Goal: Task Accomplishment & Management: Manage account settings

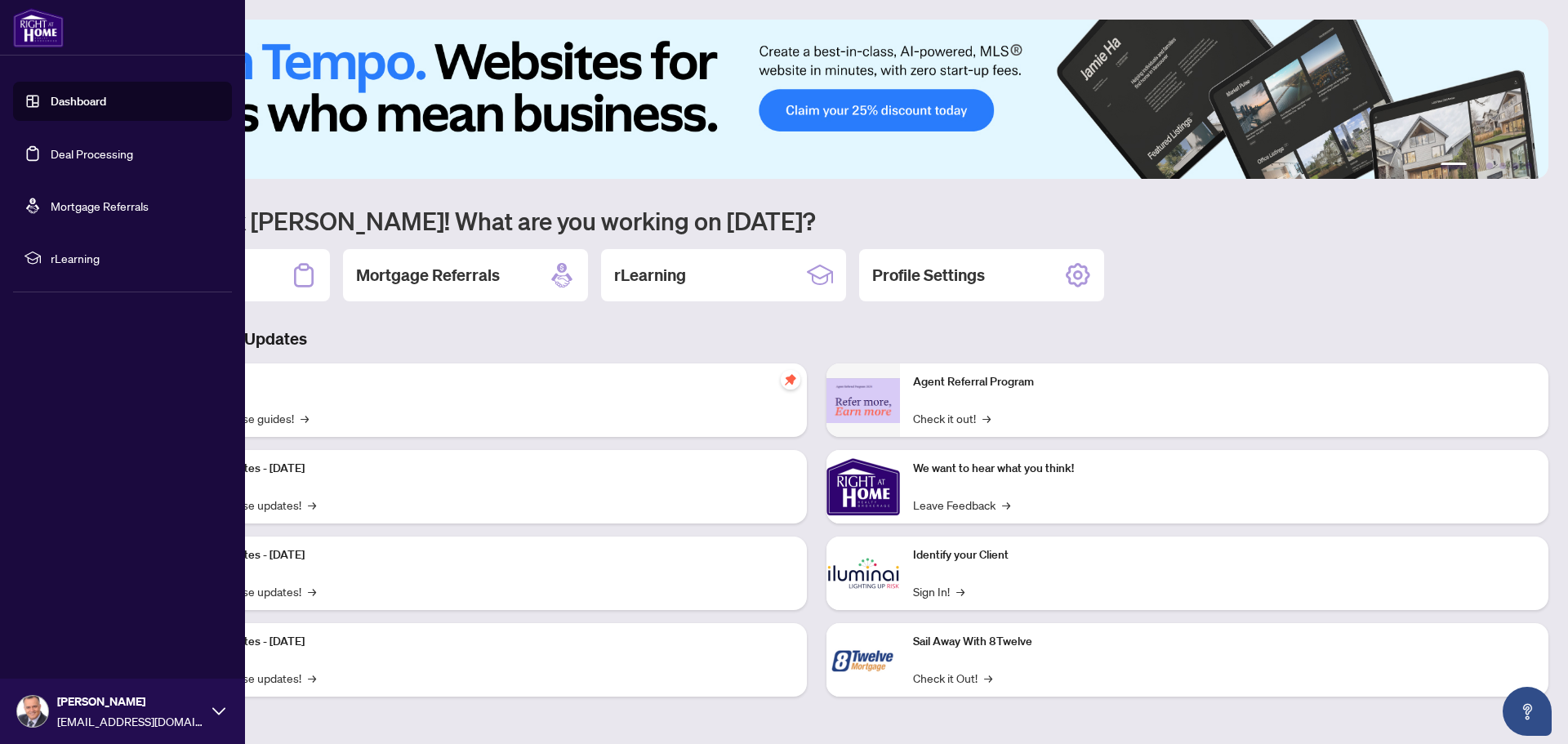
click at [86, 106] on link "Dashboard" at bounding box center [77, 101] width 55 height 15
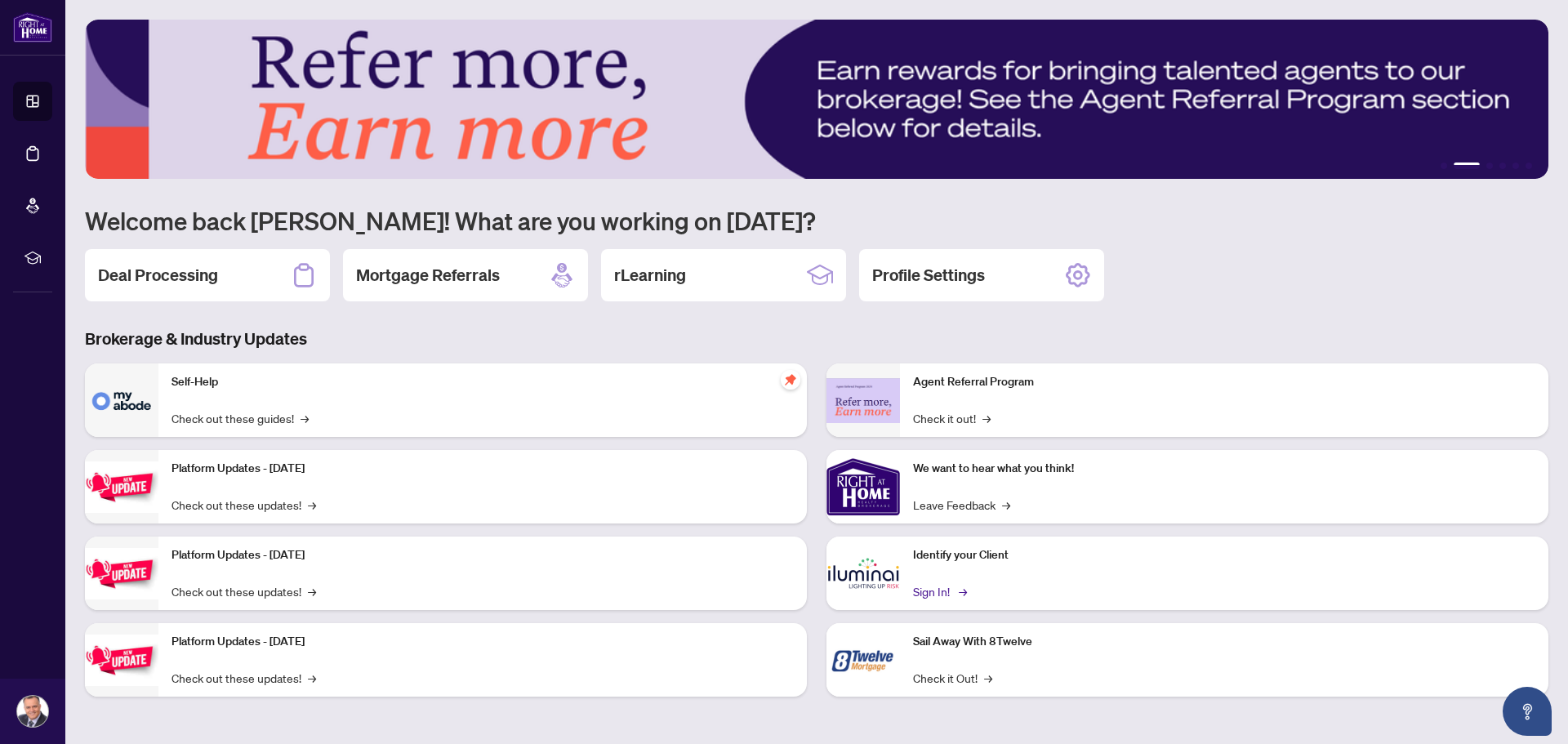
click at [933, 589] on link "Sign In! →" at bounding box center [938, 592] width 51 height 18
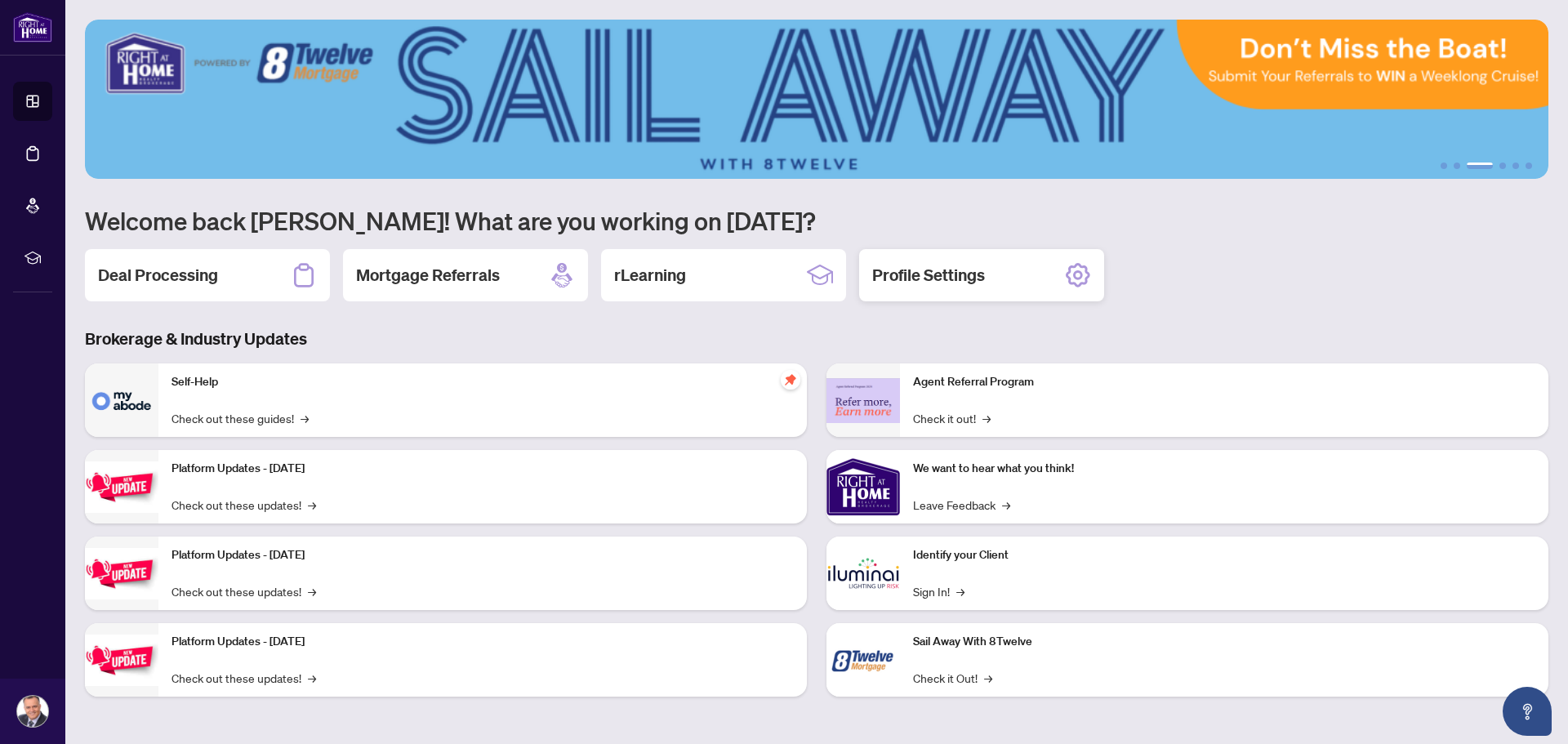
click at [945, 279] on h2 "Profile Settings" at bounding box center [928, 275] width 113 height 23
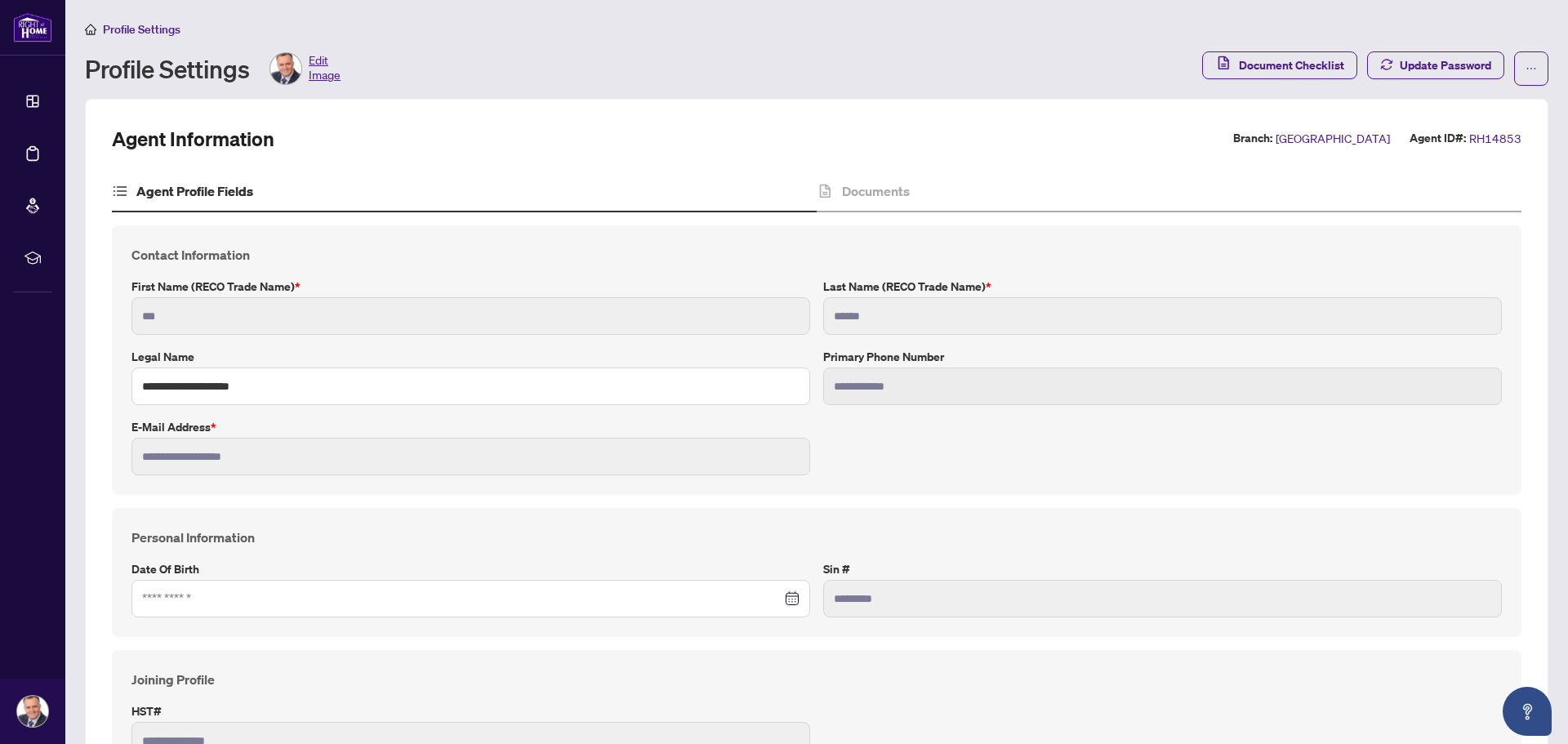
type input "**********"
type input "****"
type input "**********"
click at [1290, 64] on span "Document Checklist" at bounding box center [1291, 65] width 105 height 26
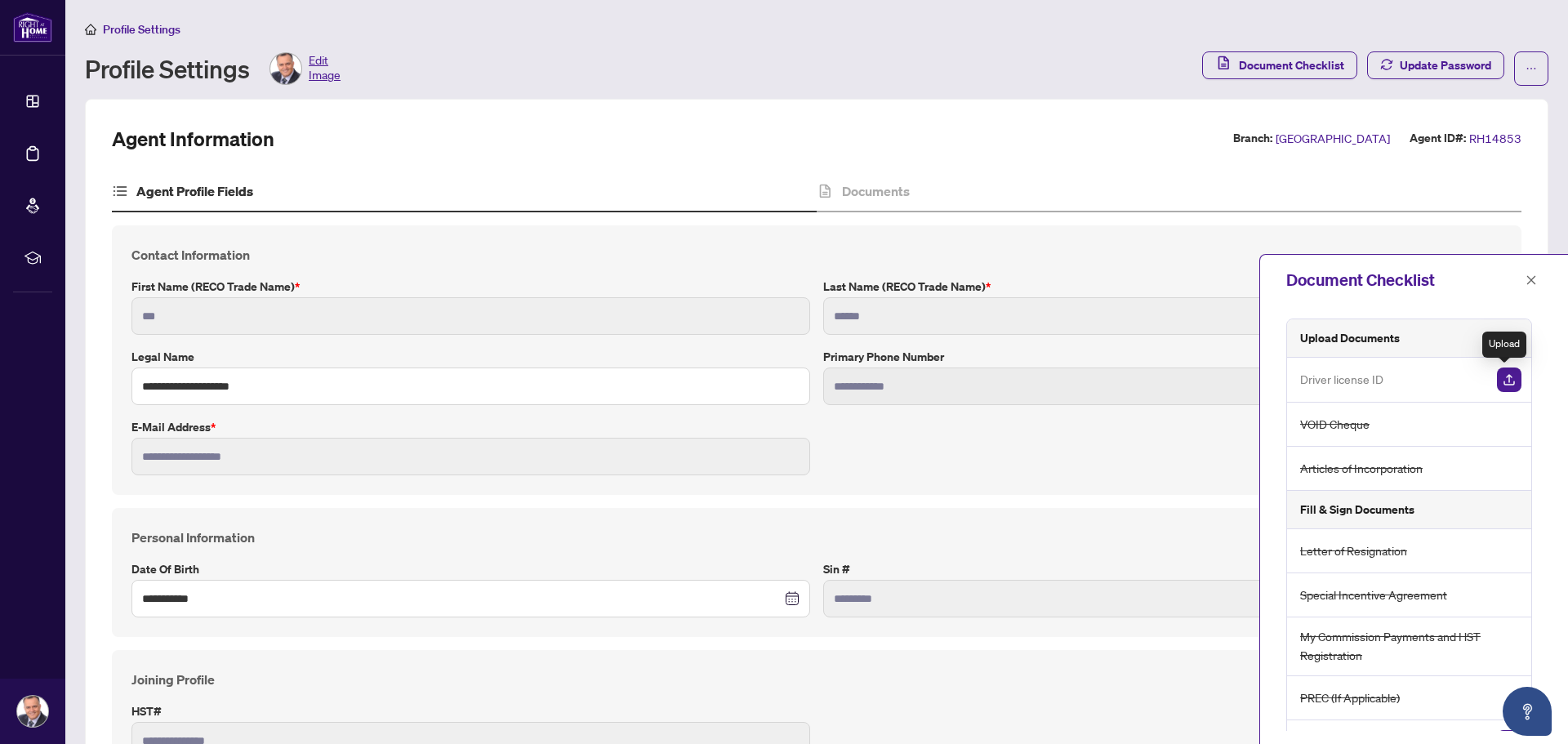
click at [1502, 379] on img "button" at bounding box center [1509, 380] width 25 height 25
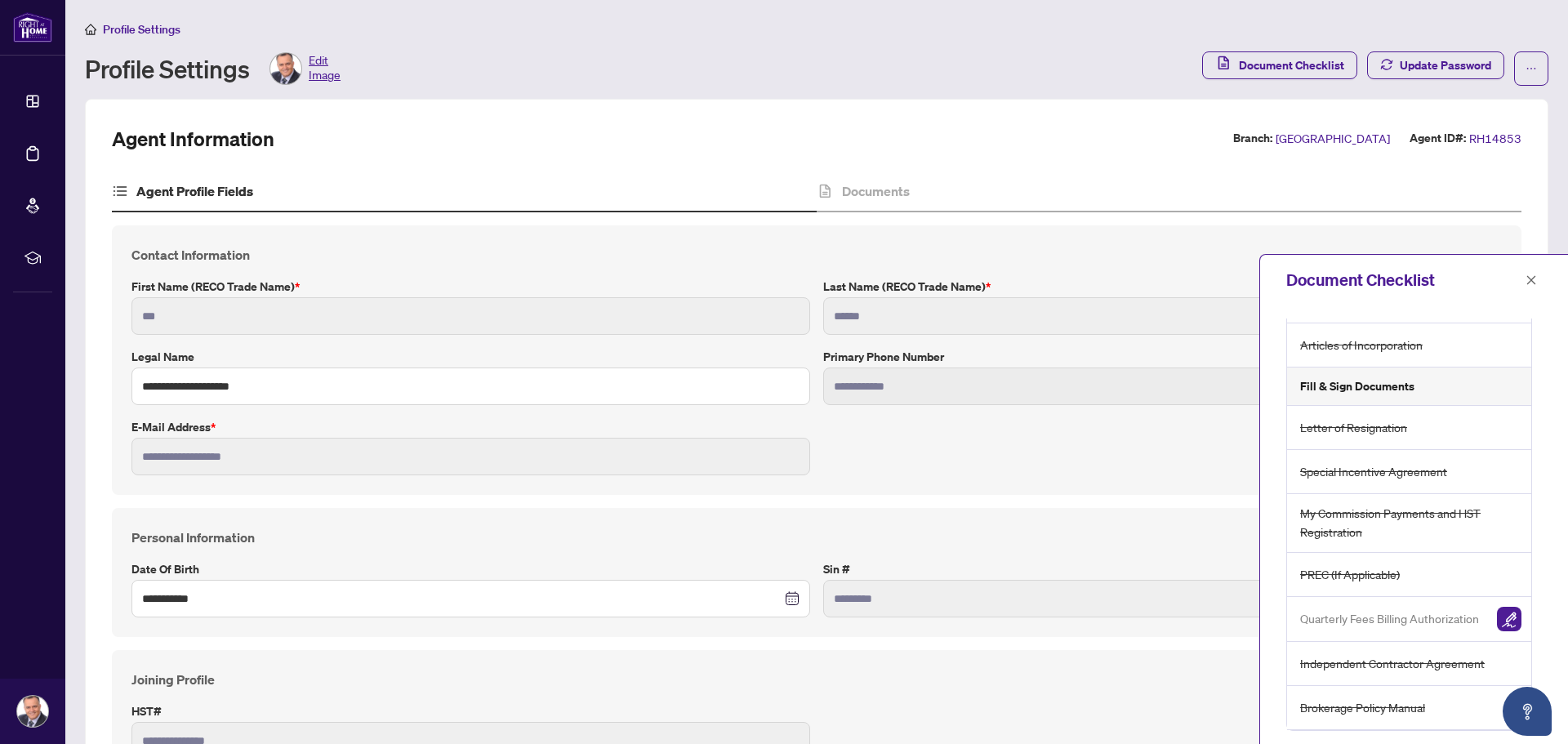
scroll to position [138, 0]
click at [1506, 615] on img "button" at bounding box center [1509, 620] width 25 height 25
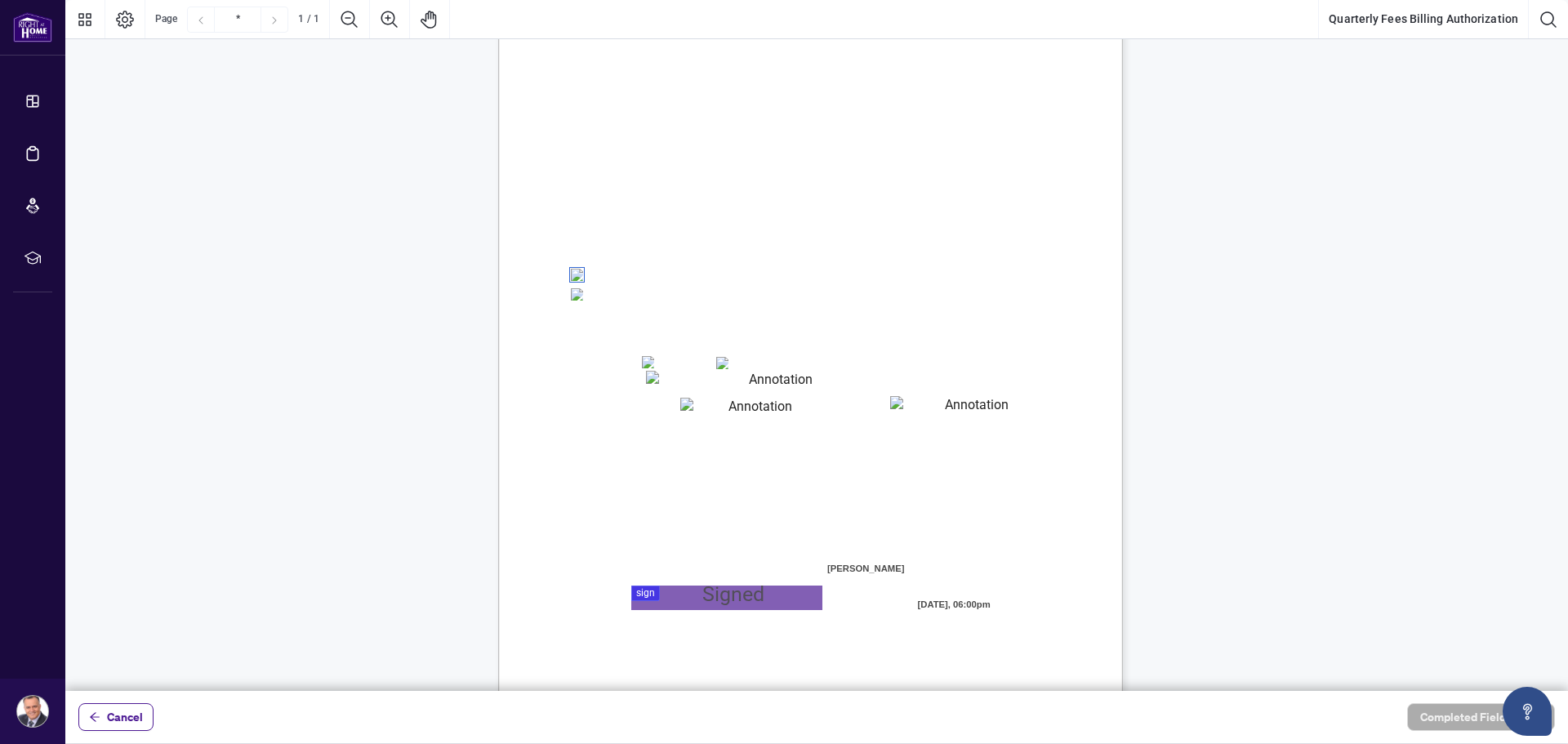
scroll to position [163, 0]
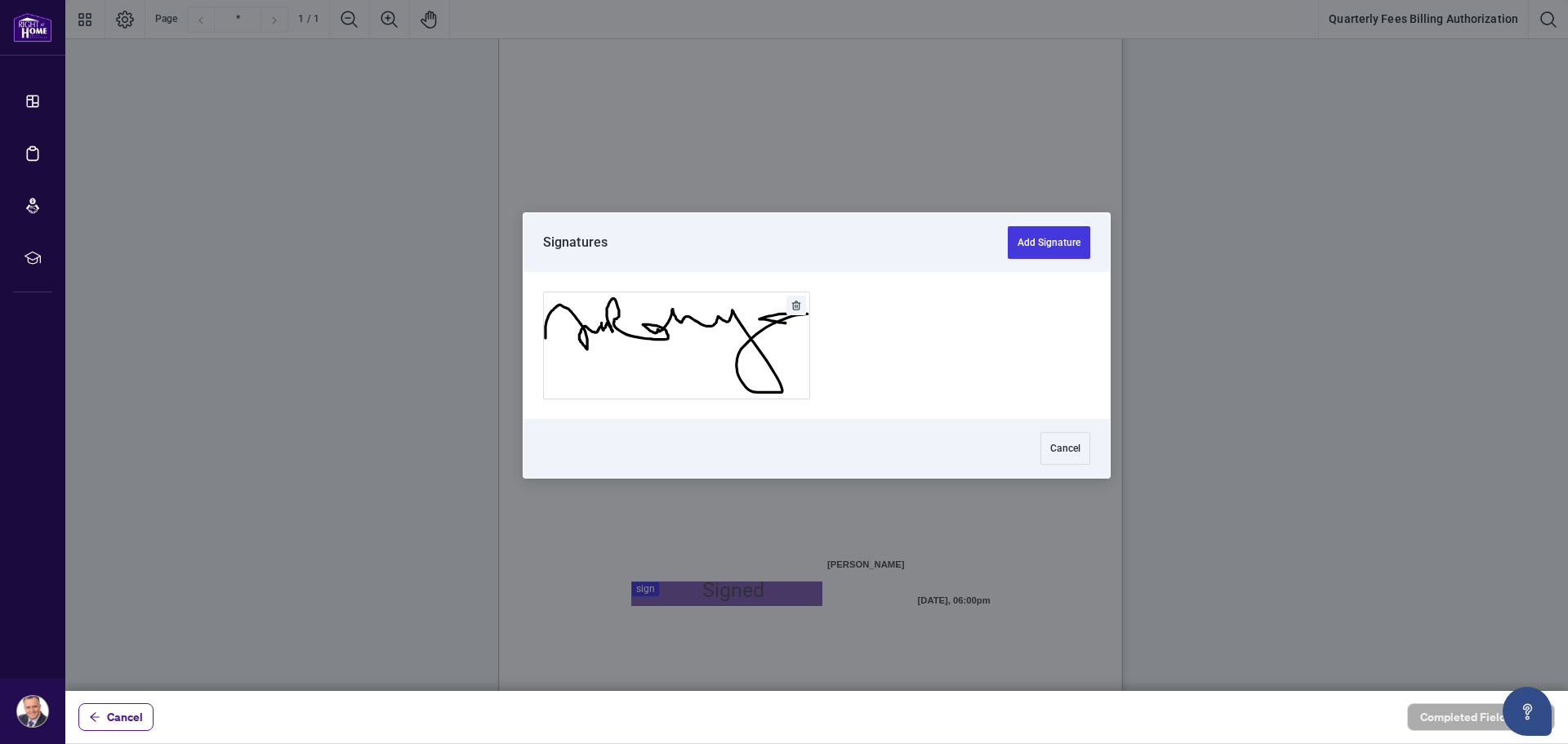
click at [642, 591] on div at bounding box center [816, 345] width 1502 height 691
click at [648, 348] on button "Add Signature" at bounding box center [676, 345] width 265 height 106
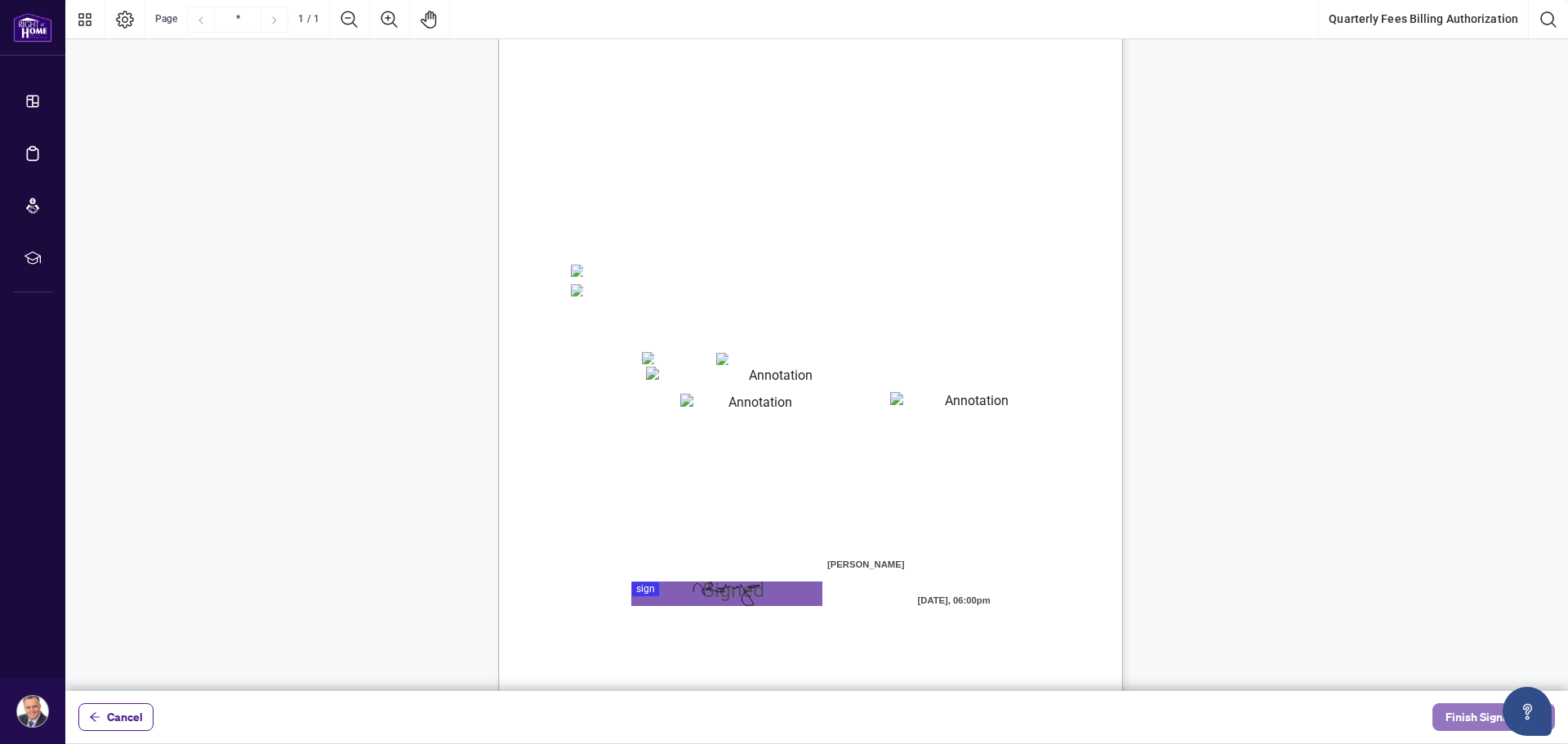
click at [1472, 720] on span "Finish Signing" at bounding box center [1482, 718] width 73 height 26
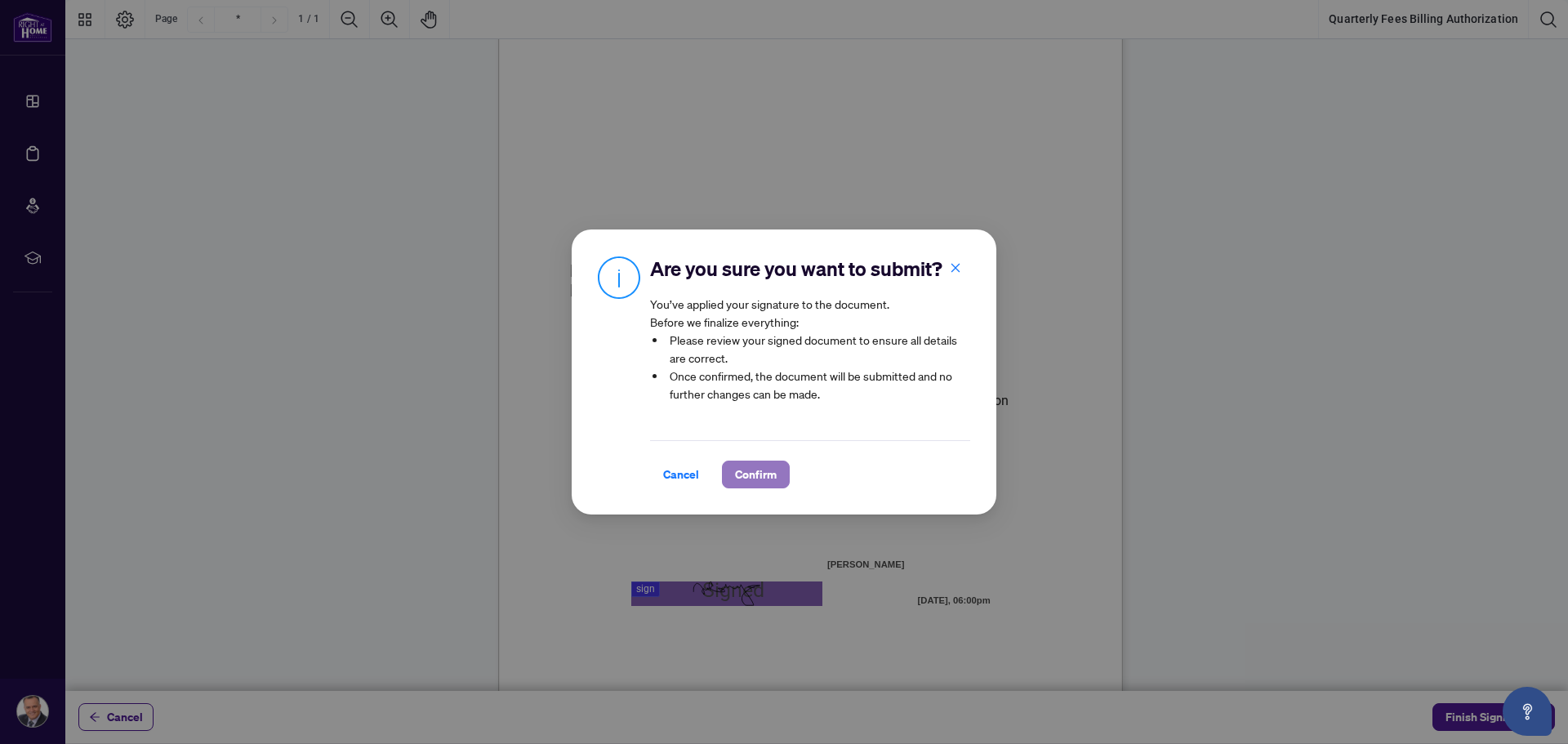
click at [756, 473] on span "Confirm" at bounding box center [755, 475] width 42 height 26
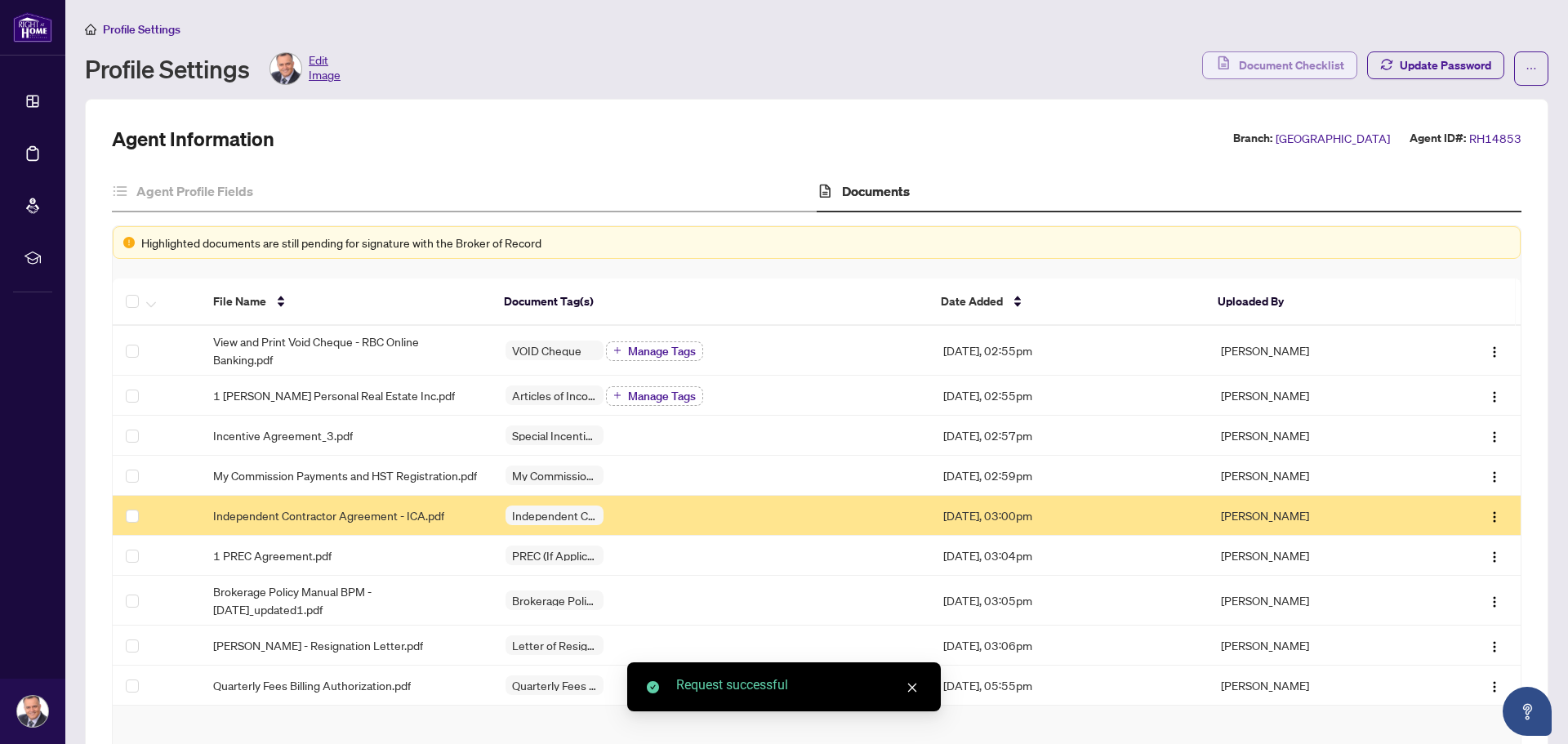
click at [1282, 64] on span "Document Checklist" at bounding box center [1291, 65] width 105 height 26
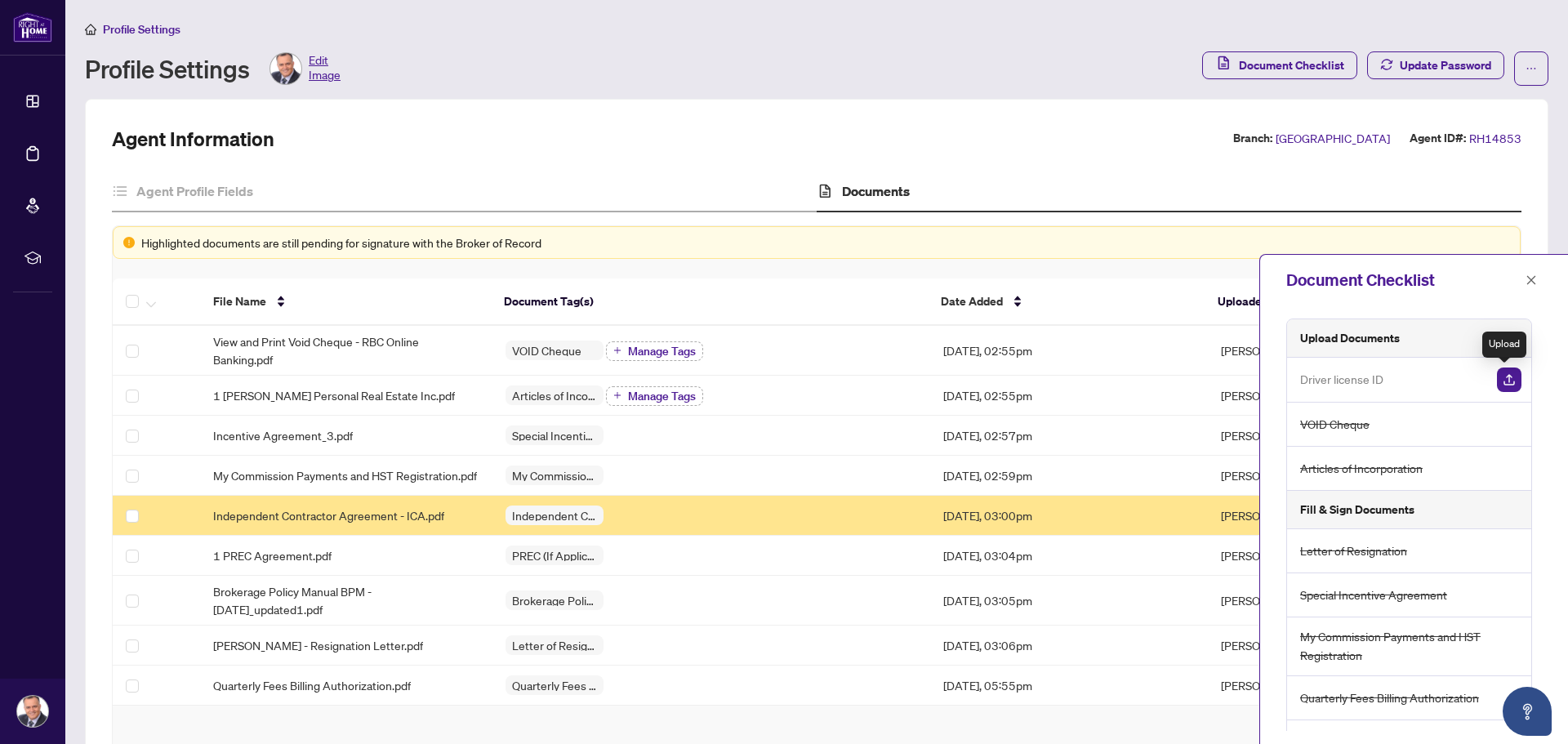
click at [1502, 375] on img "button" at bounding box center [1509, 380] width 25 height 25
click at [1531, 284] on icon "close" at bounding box center [1531, 280] width 12 height 12
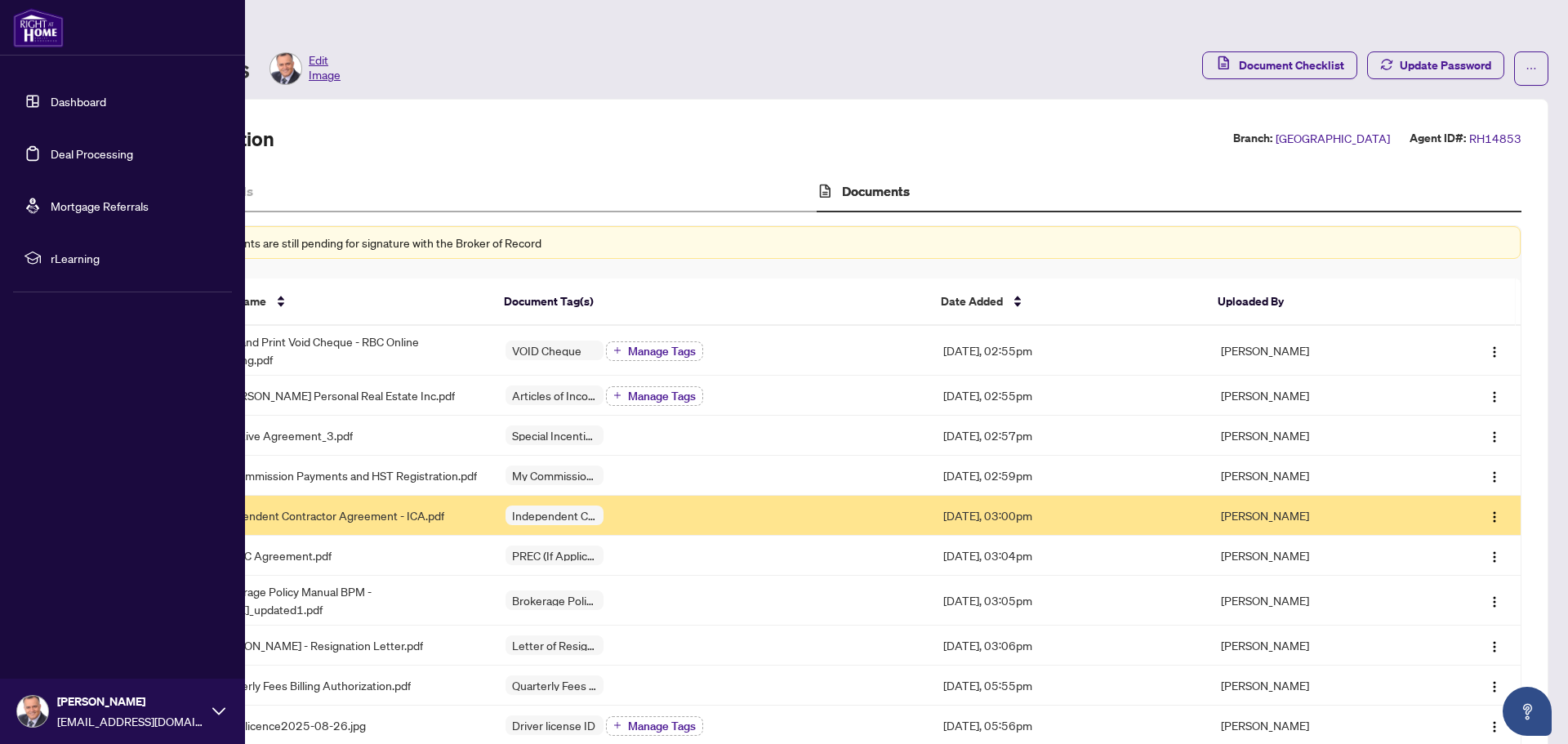
click at [78, 102] on link "Dashboard" at bounding box center [77, 101] width 55 height 15
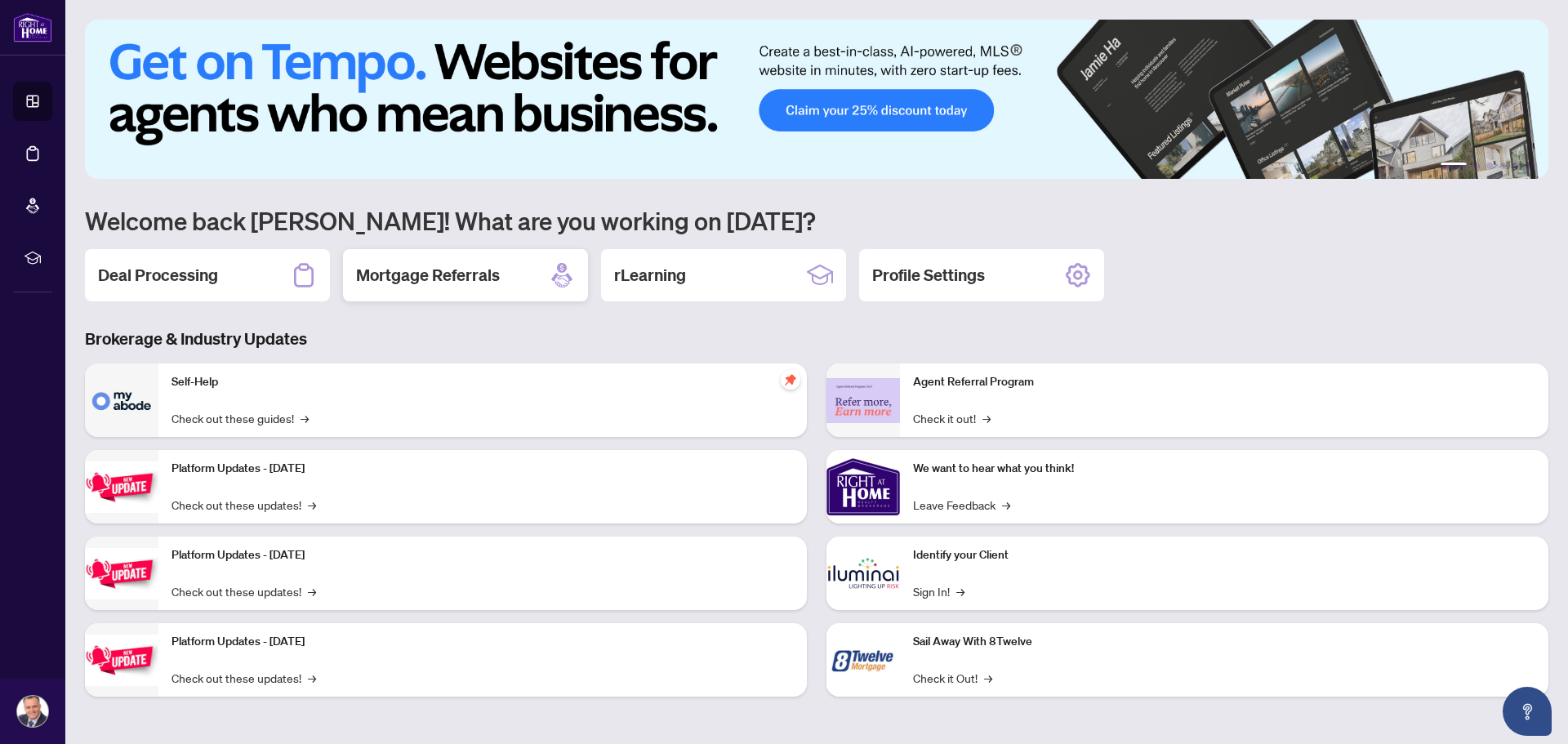
click at [458, 278] on h2 "Mortgage Referrals" at bounding box center [427, 275] width 144 height 23
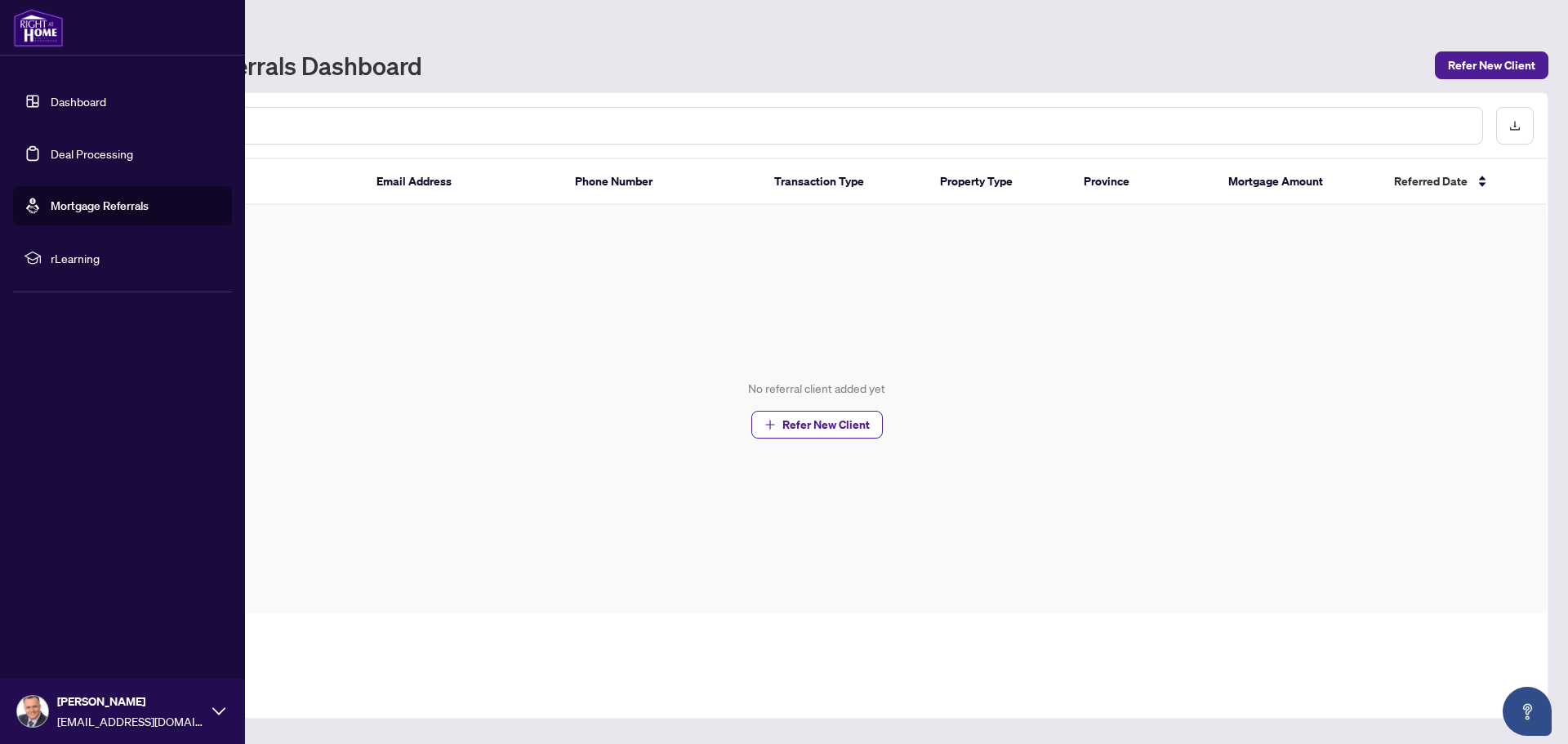
click at [77, 255] on span "rLearning" at bounding box center [135, 258] width 170 height 18
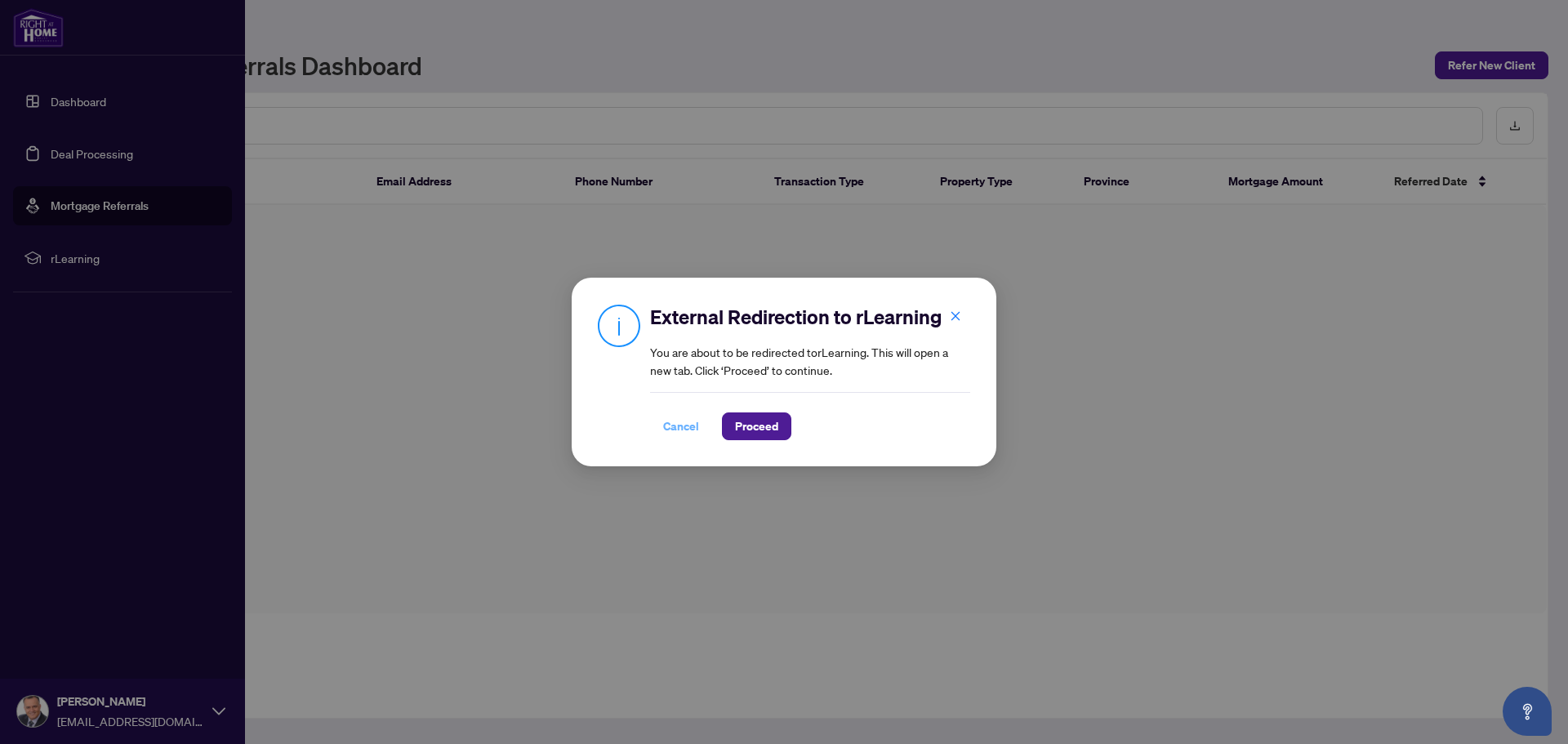
click at [685, 423] on span "Cancel" at bounding box center [681, 427] width 36 height 26
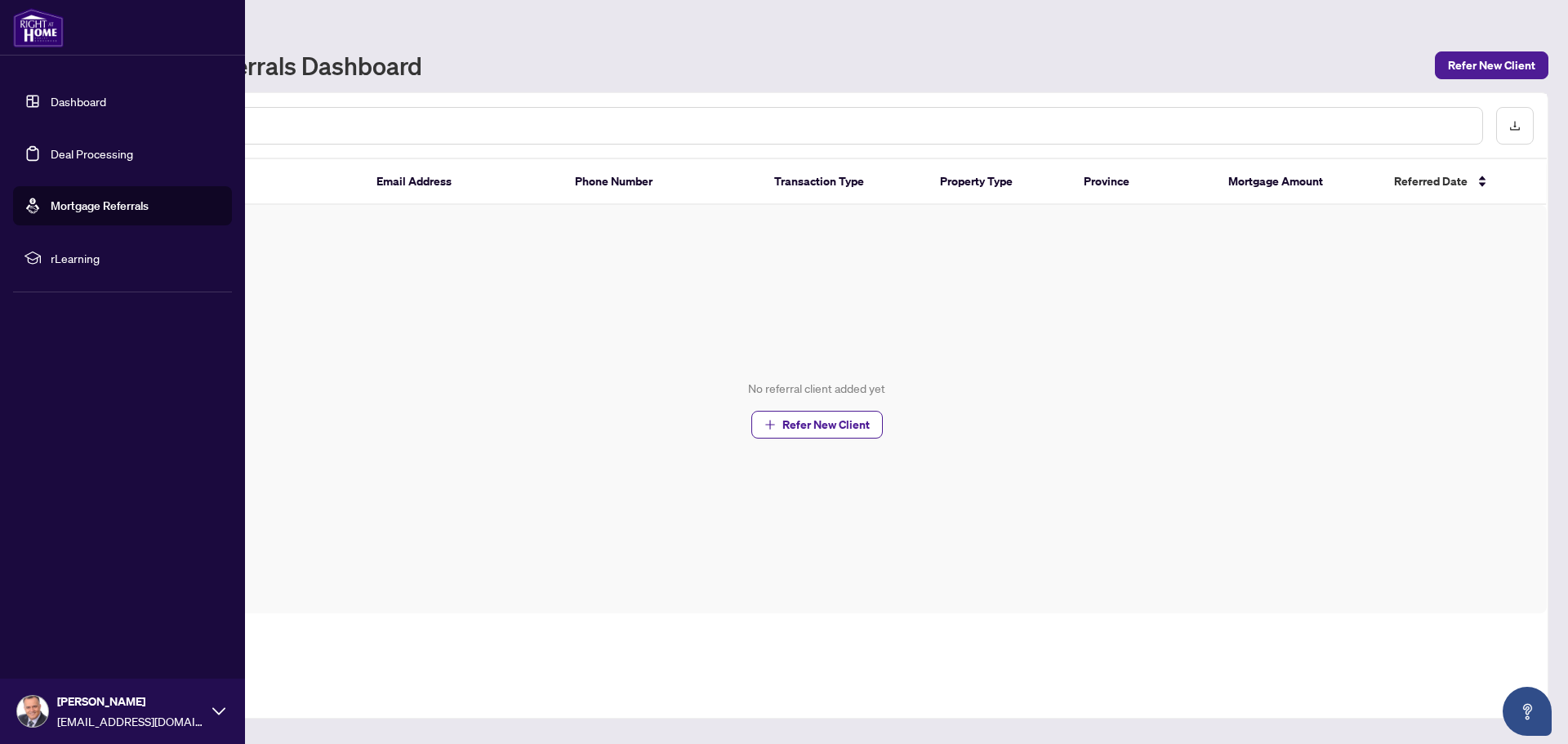
click at [82, 99] on link "Dashboard" at bounding box center [77, 101] width 55 height 15
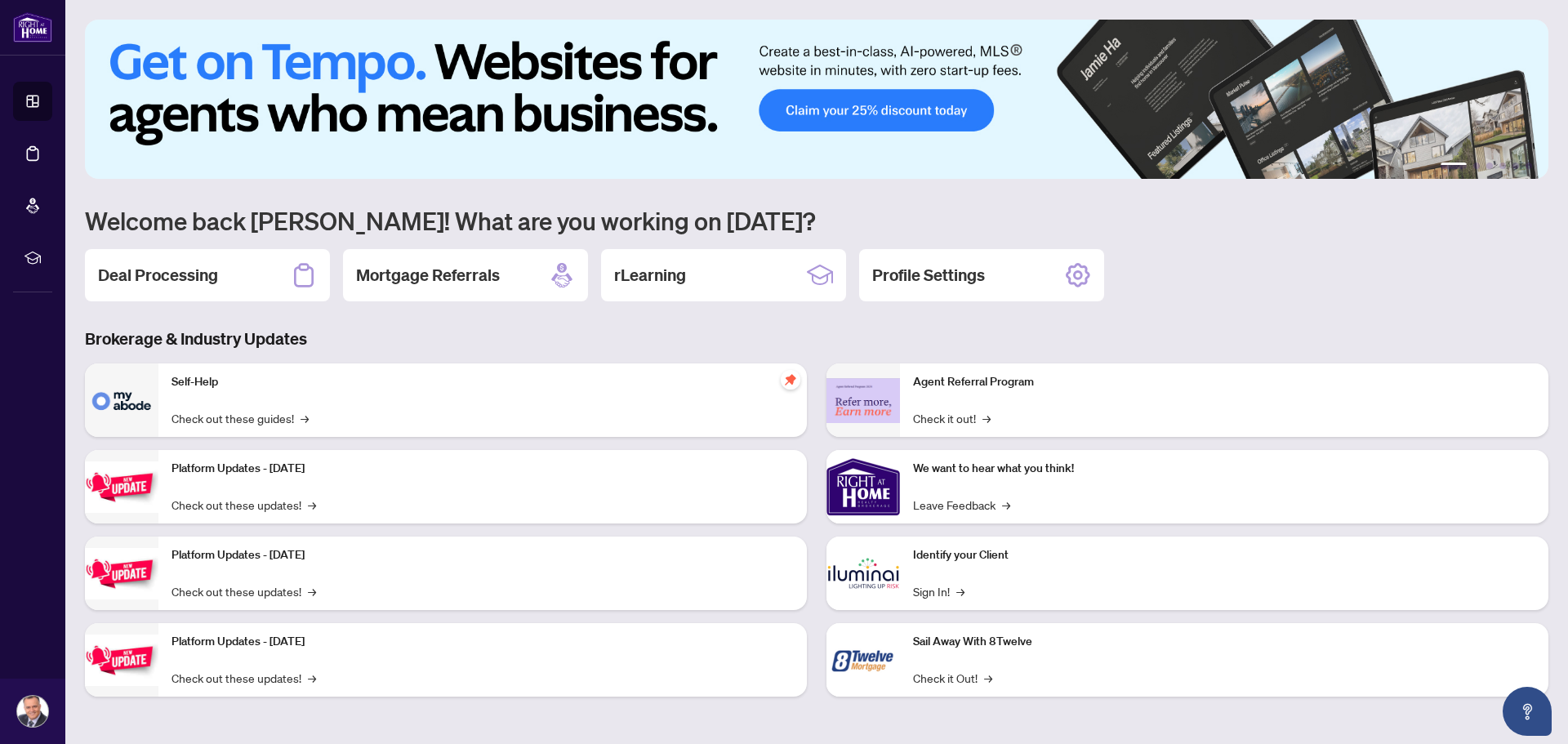
click at [1353, 252] on div "Deal Processing Mortgage Referrals rLearning Profile Settings" at bounding box center [816, 274] width 1463 height 52
click at [236, 274] on div "Deal Processing" at bounding box center [207, 274] width 245 height 52
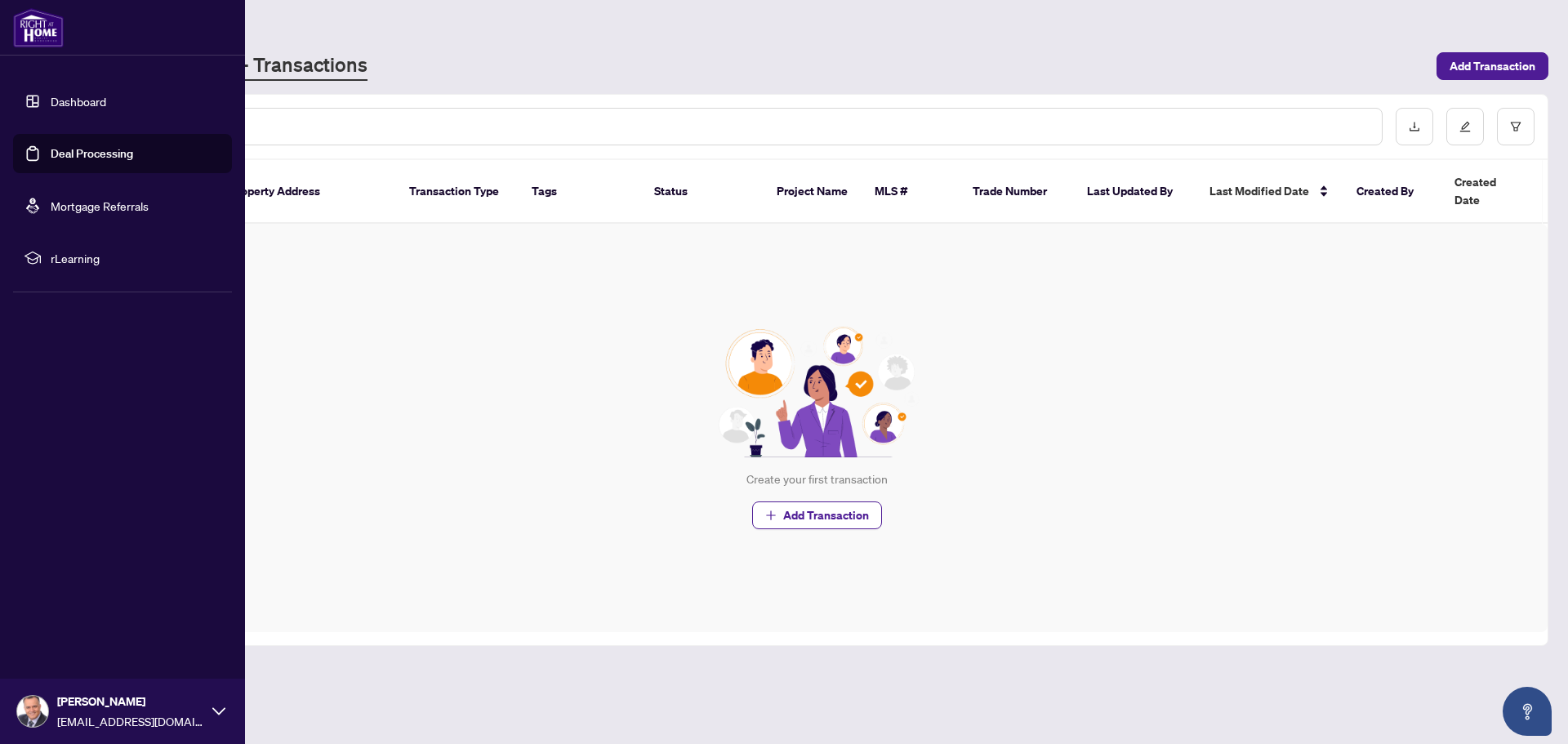
click at [72, 100] on link "Dashboard" at bounding box center [77, 101] width 55 height 15
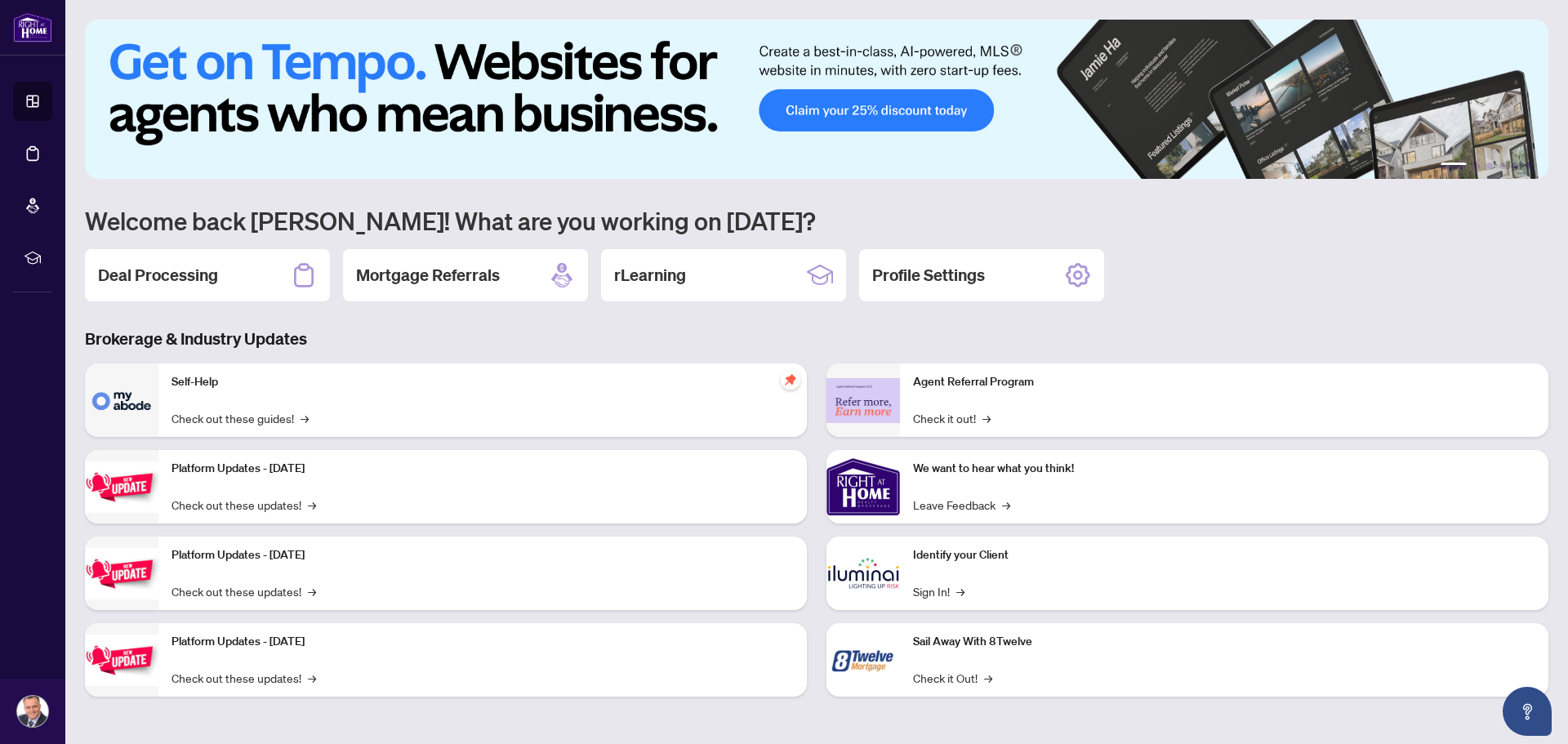
click at [1259, 245] on div "1 2 3 4 5 6 Welcome back [PERSON_NAME]! What are you working on [DATE]? Deal Pr…" at bounding box center [816, 371] width 1463 height 702
click at [1226, 285] on div "Deal Processing Mortgage Referrals rLearning Profile Settings" at bounding box center [816, 274] width 1463 height 52
click at [320, 63] on img at bounding box center [816, 99] width 1463 height 159
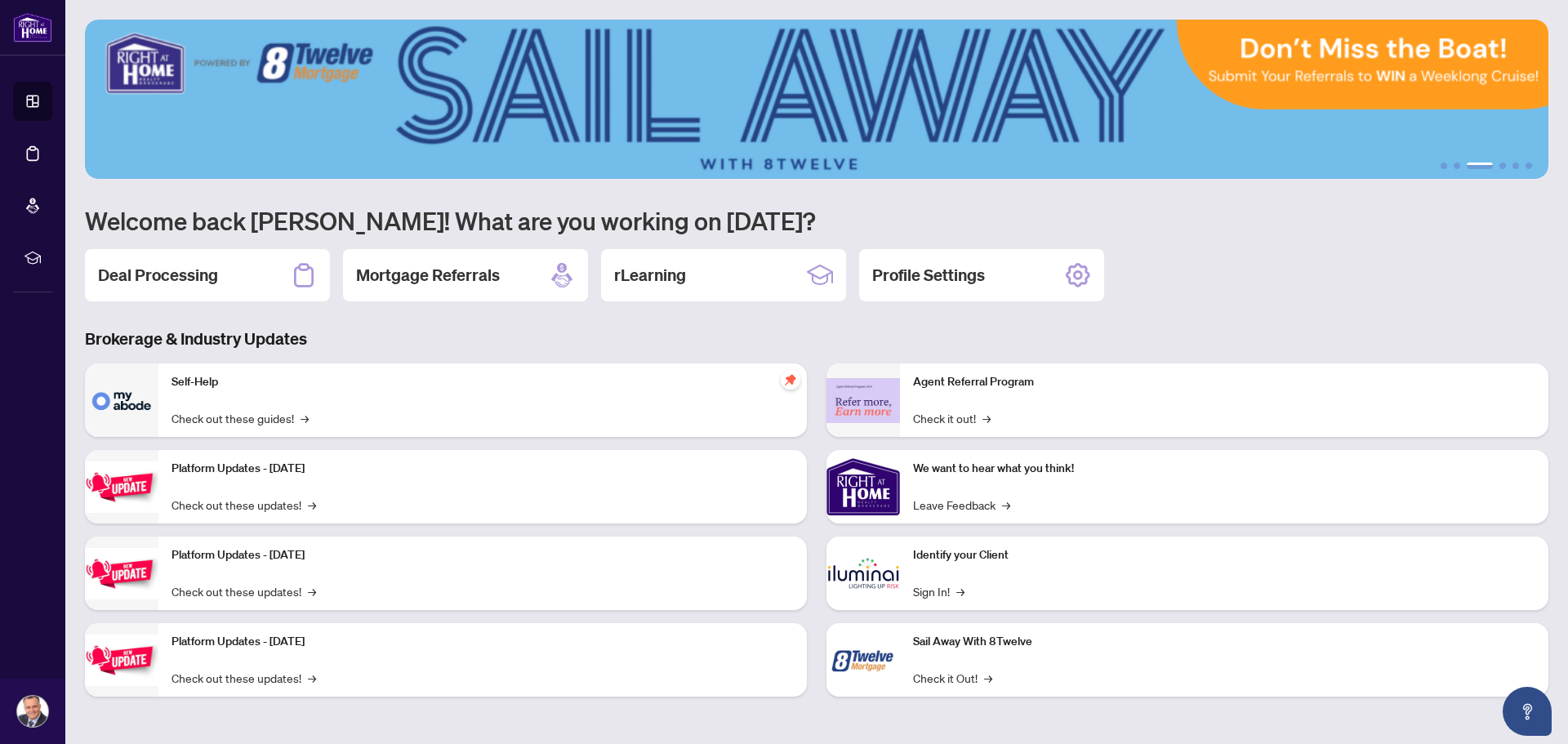
drag, startPoint x: 1524, startPoint y: 105, endPoint x: 672, endPoint y: 129, distance: 852.3
click at [672, 129] on img at bounding box center [816, 99] width 1463 height 159
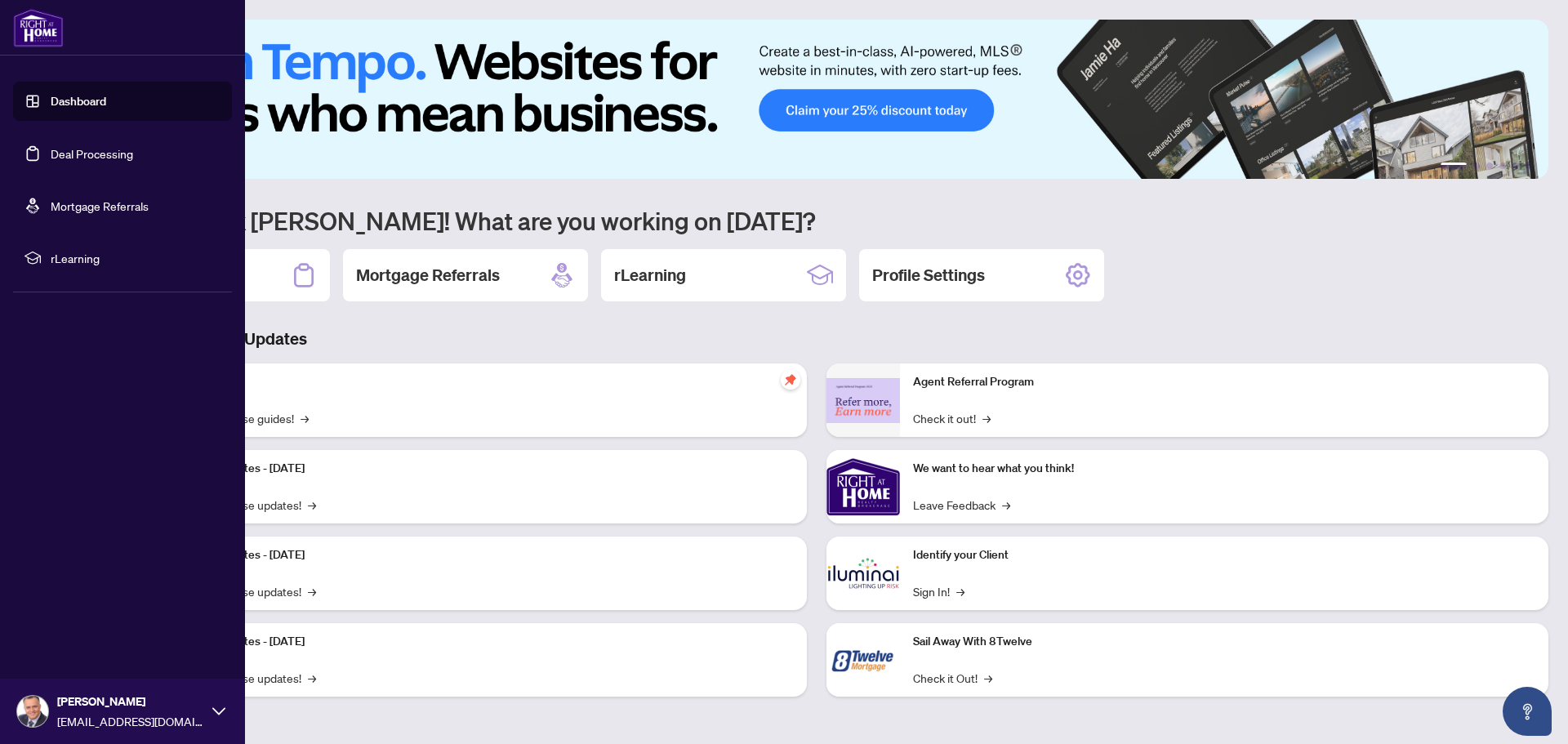
click at [36, 35] on img at bounding box center [38, 28] width 50 height 40
click at [41, 32] on img at bounding box center [38, 28] width 50 height 40
click at [73, 96] on link "Dashboard" at bounding box center [77, 101] width 55 height 15
click at [210, 714] on div "[PERSON_NAME] [PERSON_NAME][EMAIL_ADDRESS][DOMAIN_NAME]" at bounding box center [122, 711] width 245 height 65
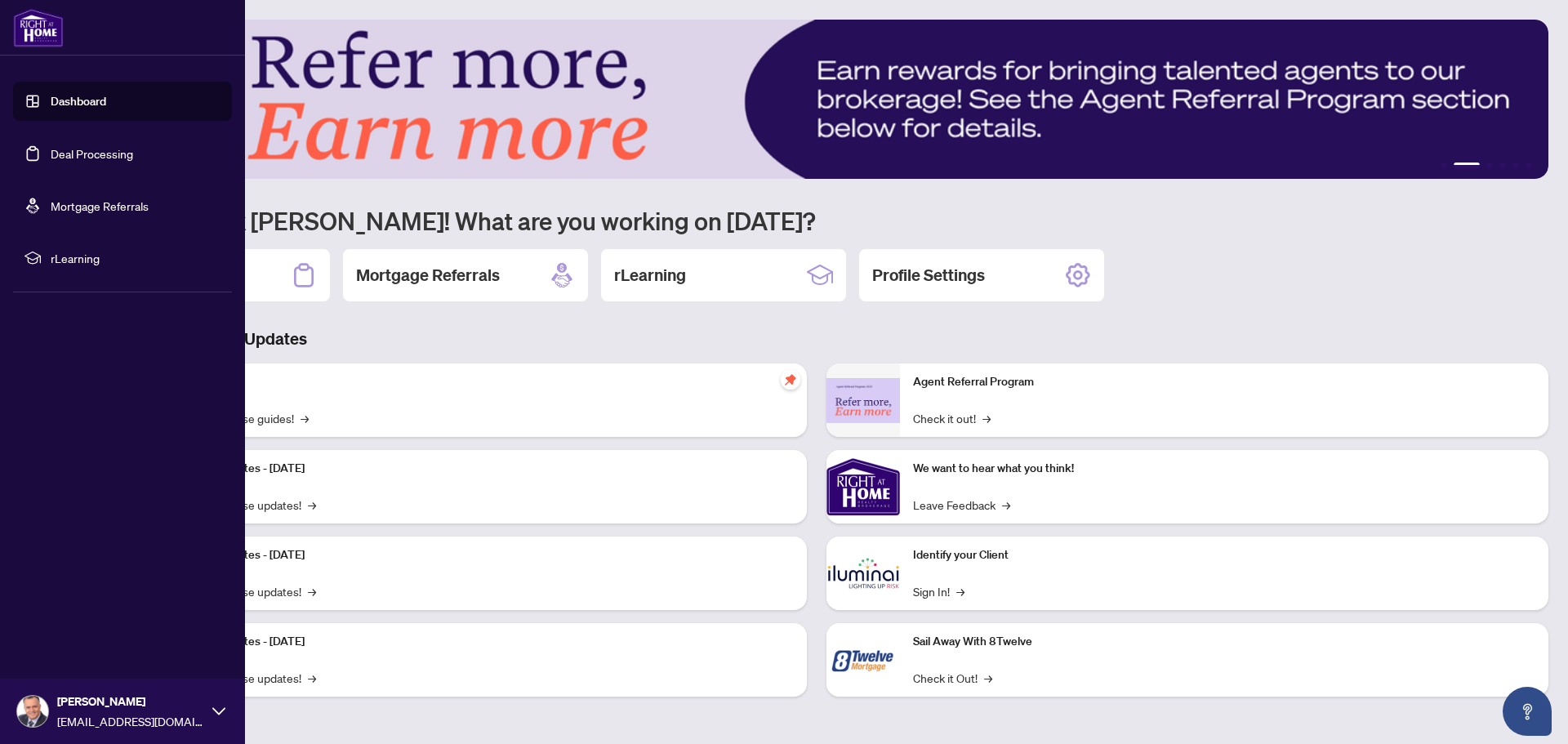
click at [145, 517] on div "Dashboard Deal Processing Mortgage Referrals rLearning [PERSON_NAME] [PERSON_NA…" at bounding box center [122, 372] width 245 height 744
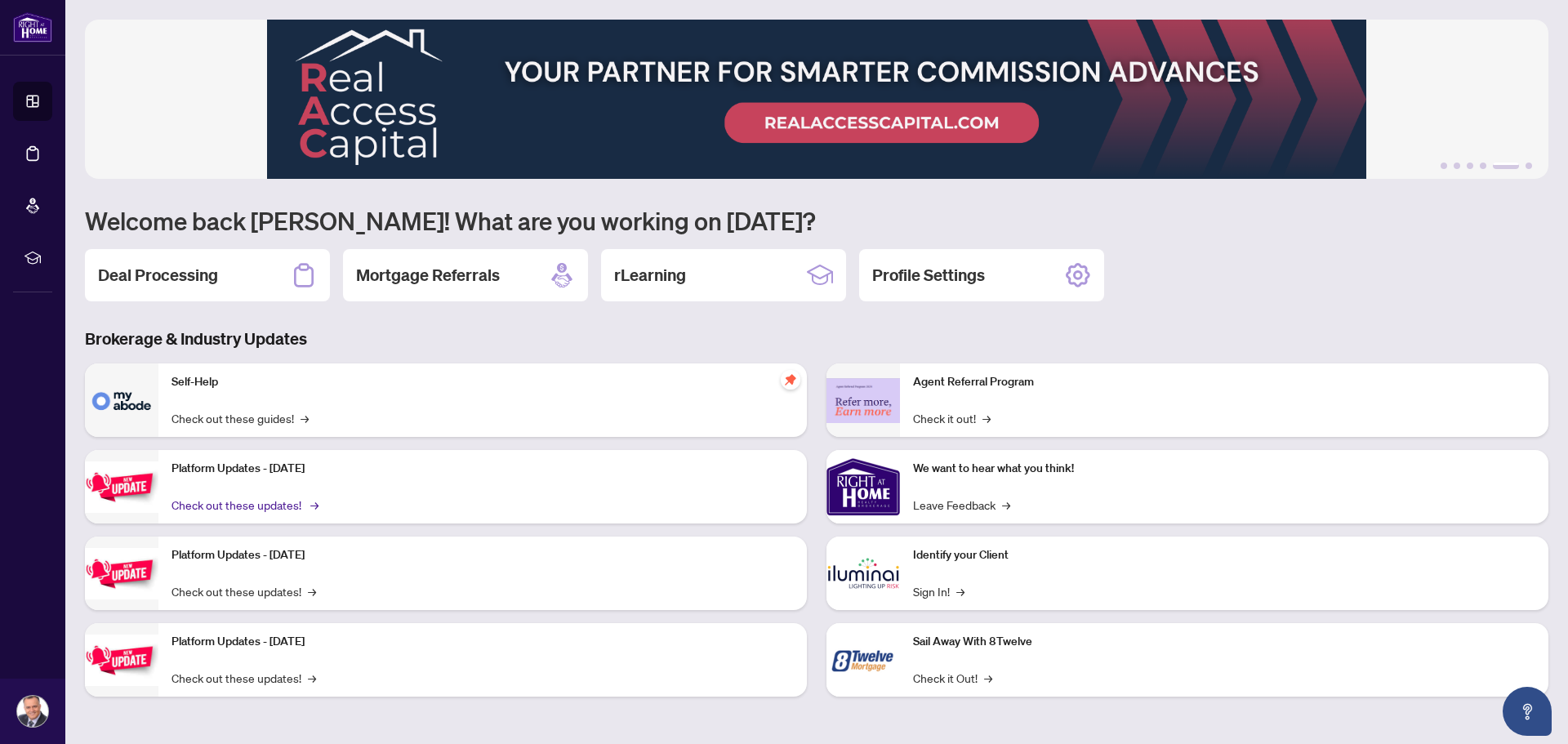
click at [221, 506] on link "Check out these updates! →" at bounding box center [243, 505] width 144 height 18
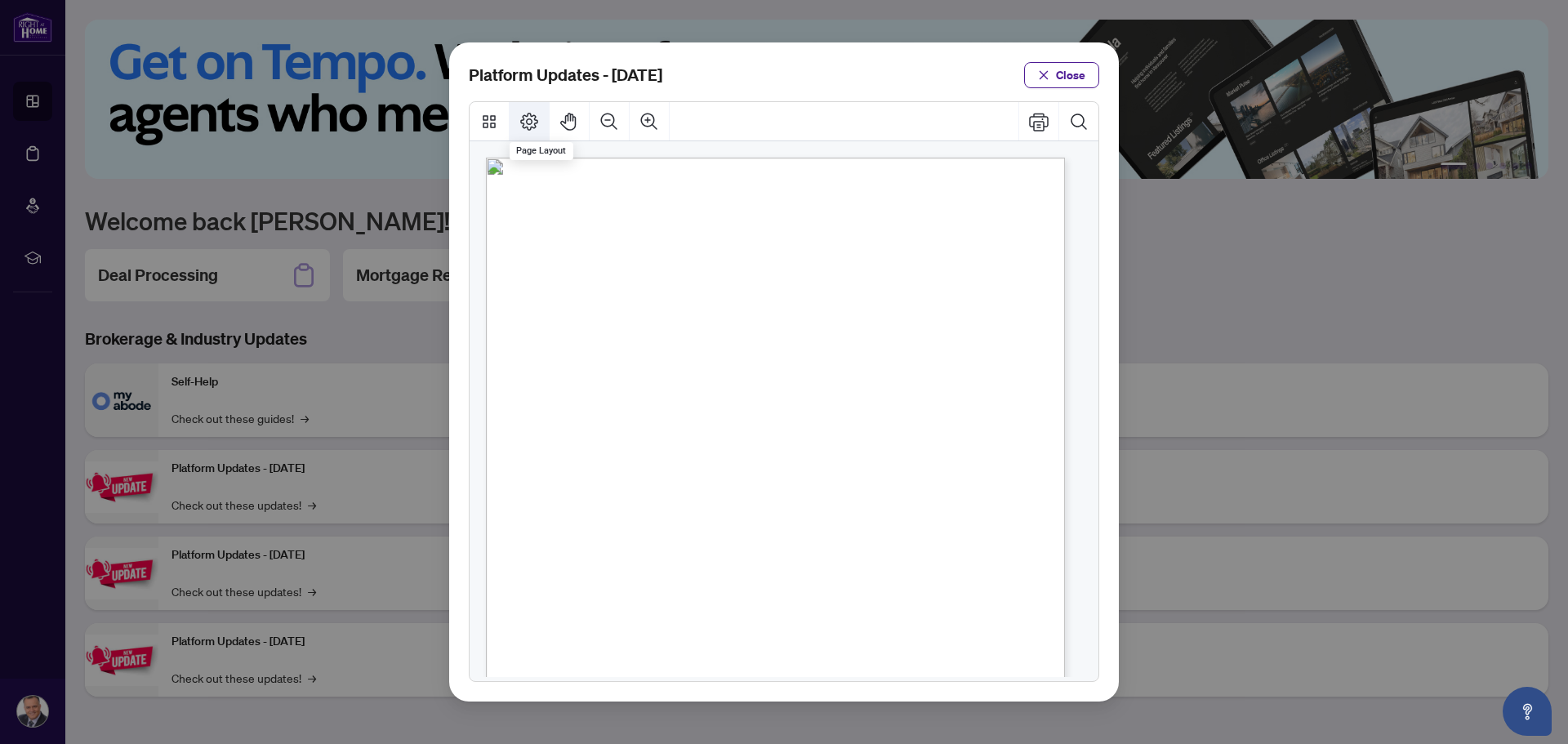
click at [531, 121] on icon "Page Layout" at bounding box center [530, 122] width 18 height 18
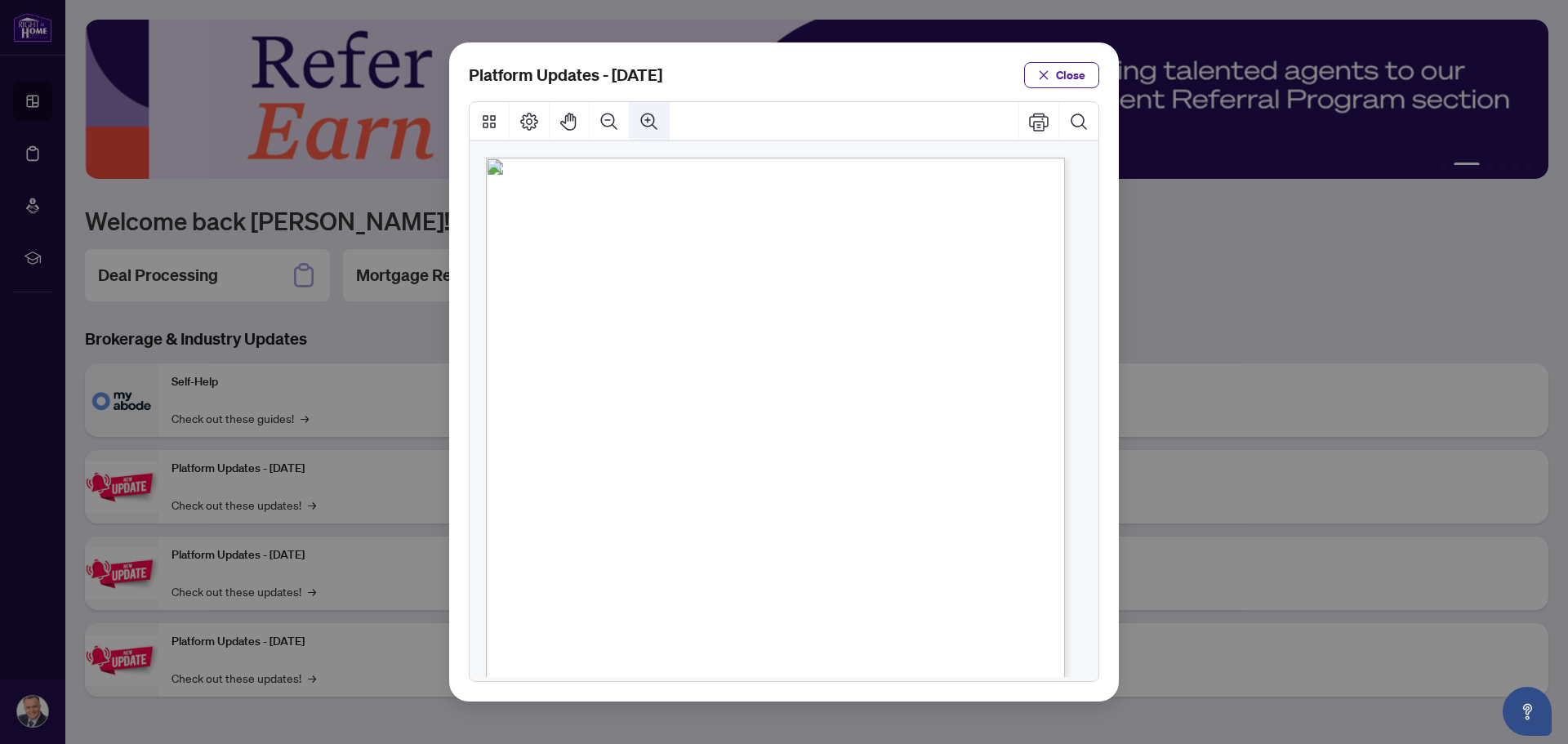
click at [640, 124] on icon "Zoom In" at bounding box center [649, 122] width 20 height 20
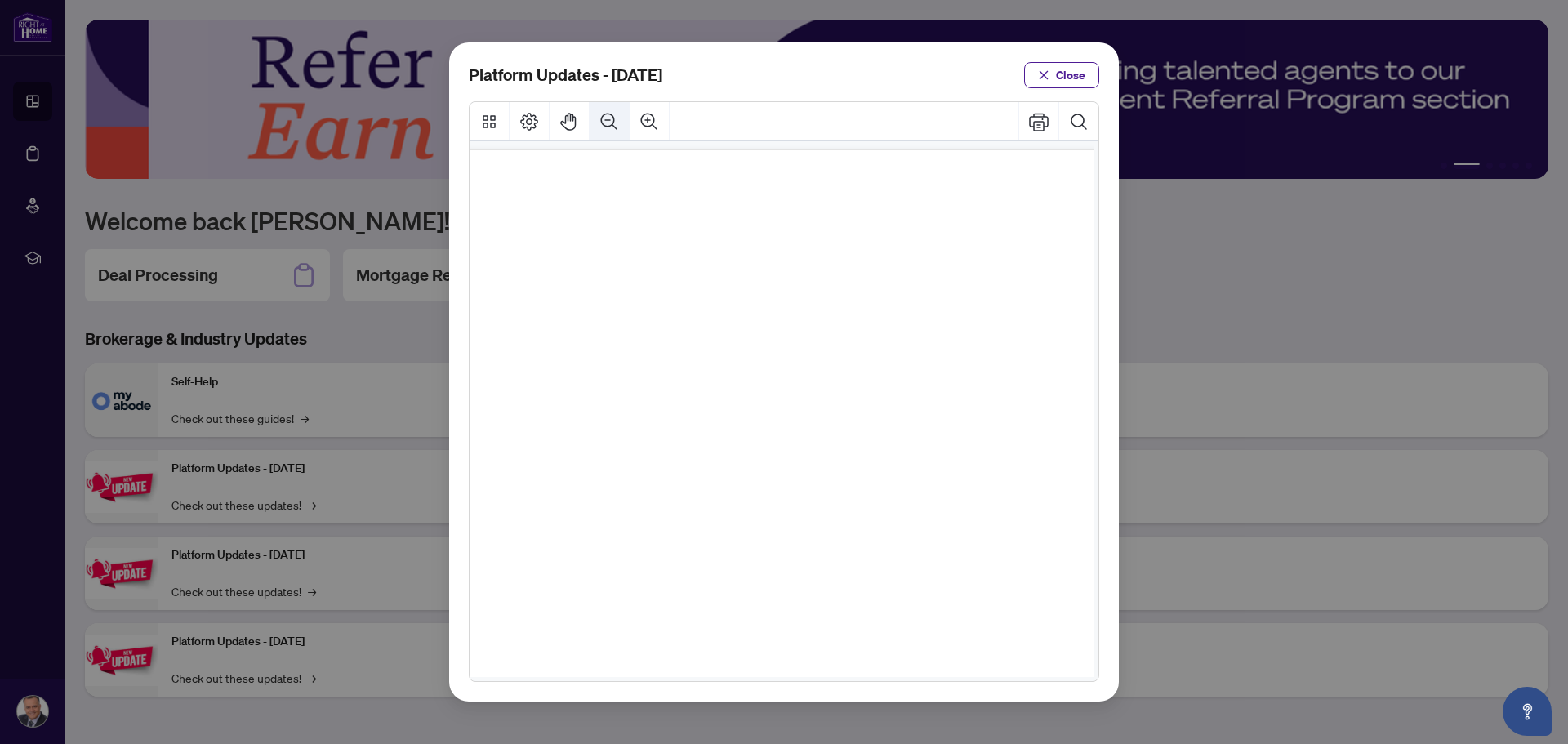
click at [609, 120] on icon "Zoom Out" at bounding box center [609, 121] width 16 height 16
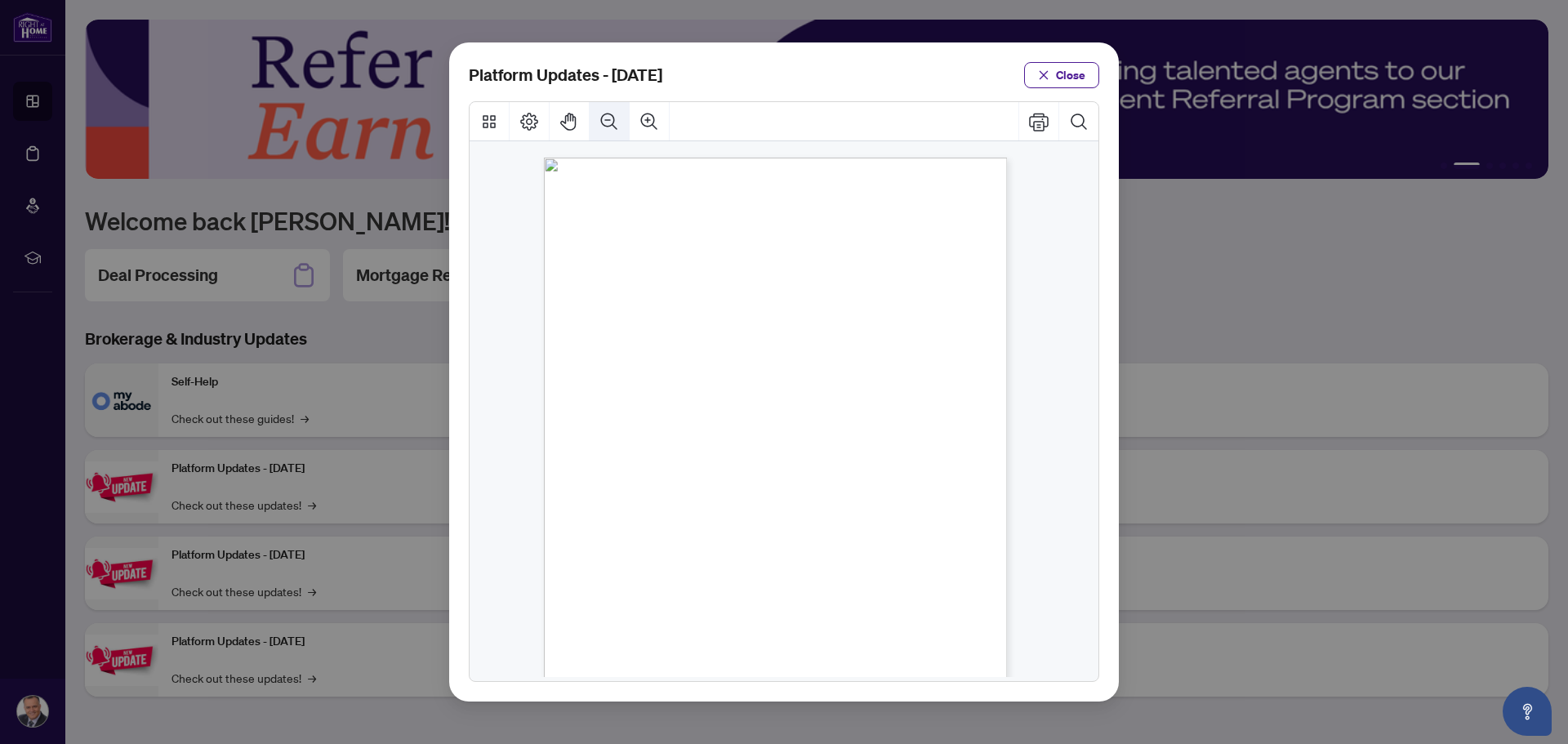
click at [609, 120] on icon "Zoom Out" at bounding box center [609, 121] width 16 height 16
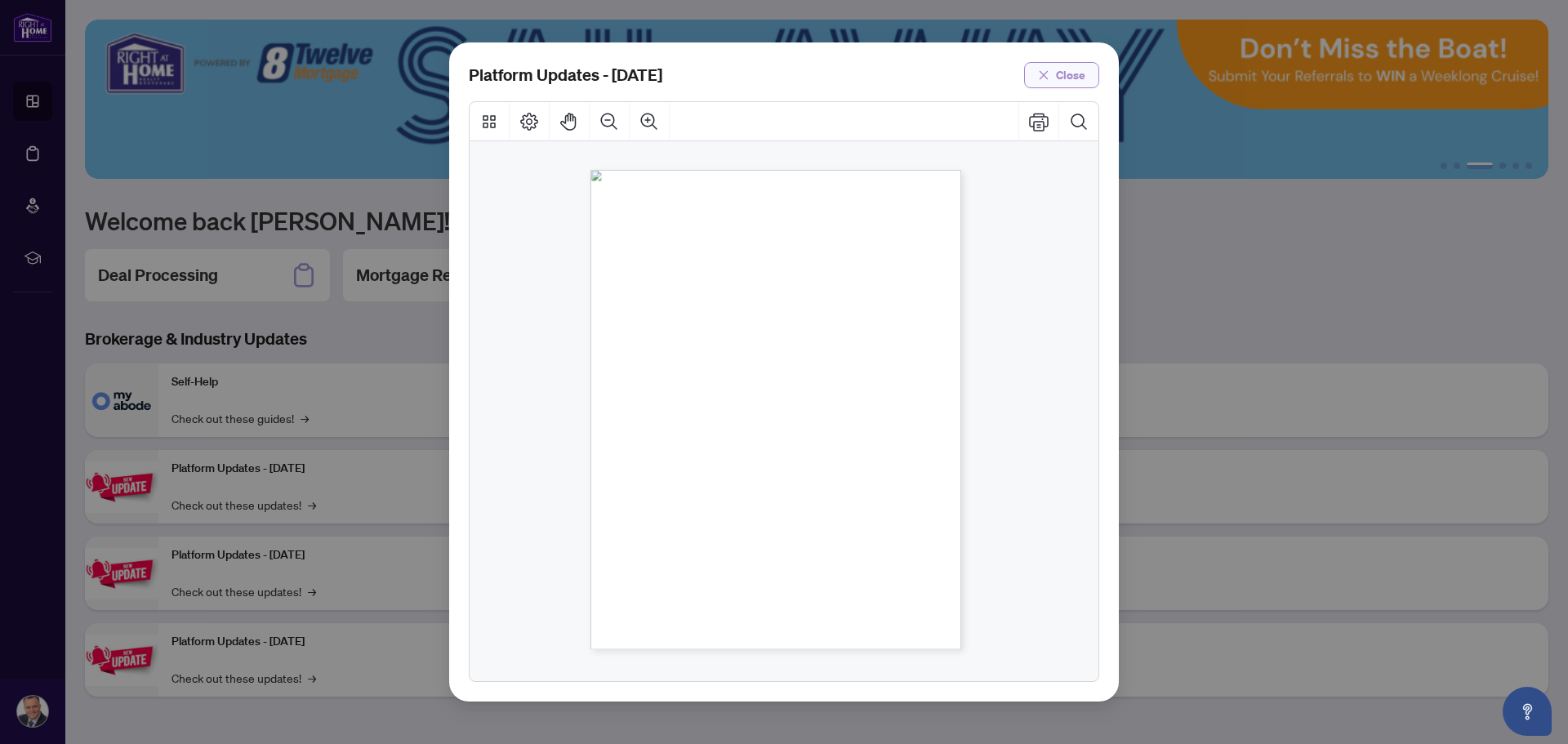
click at [1057, 74] on span "Close" at bounding box center [1071, 75] width 30 height 26
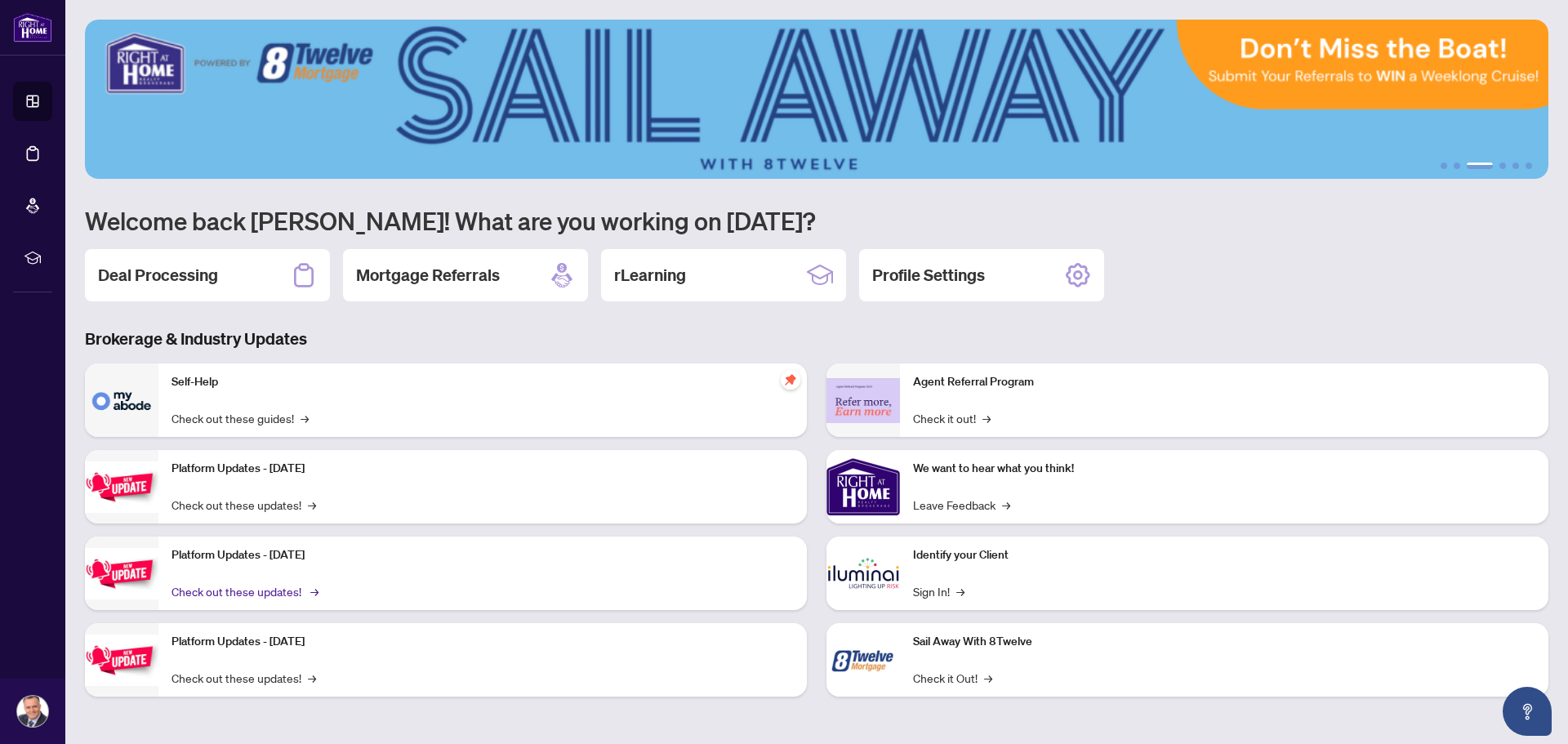
click at [235, 592] on link "Check out these updates! →" at bounding box center [243, 592] width 144 height 18
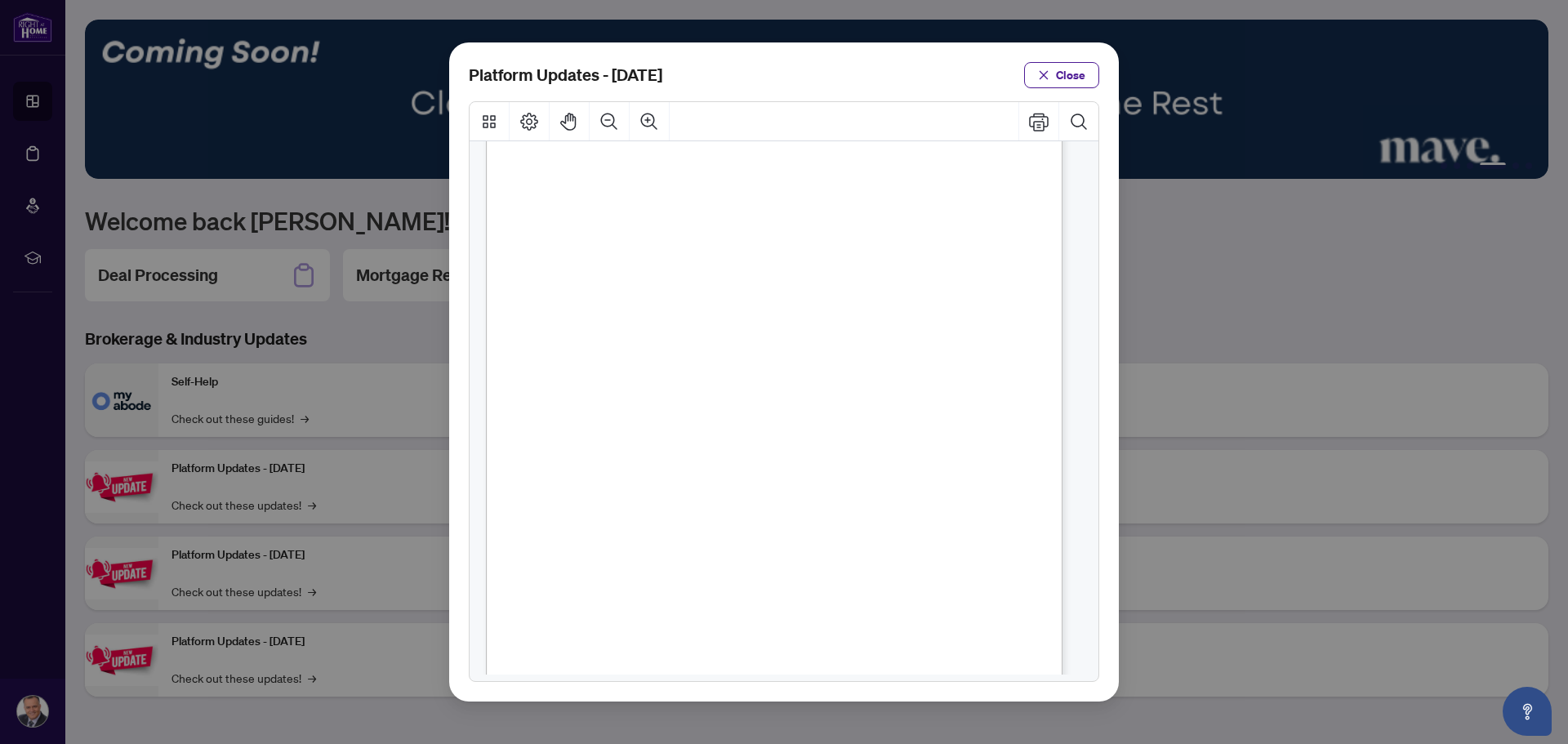
scroll to position [246, 0]
click at [1050, 70] on button "Close" at bounding box center [1061, 75] width 75 height 26
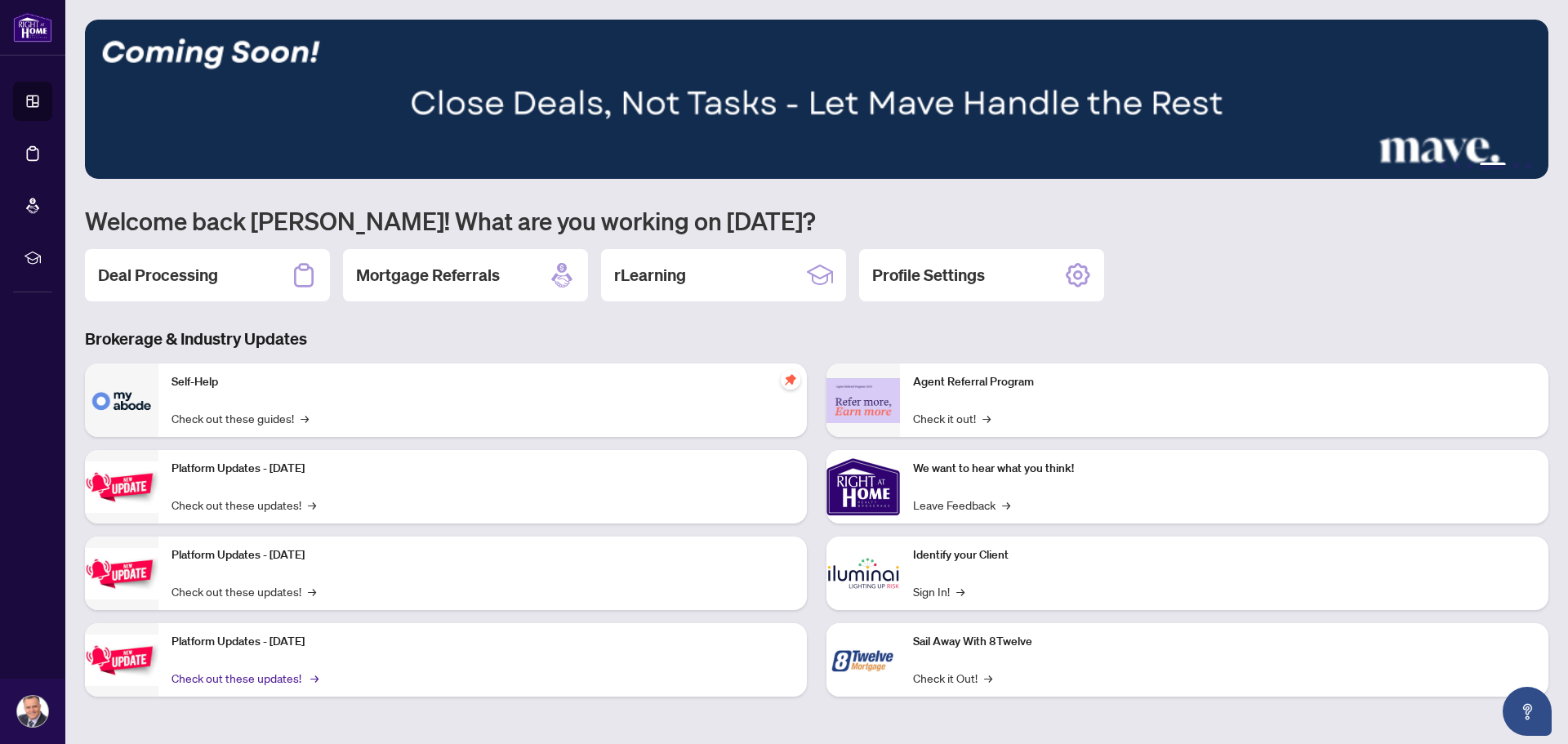
click at [224, 679] on link "Check out these updates! →" at bounding box center [243, 678] width 144 height 18
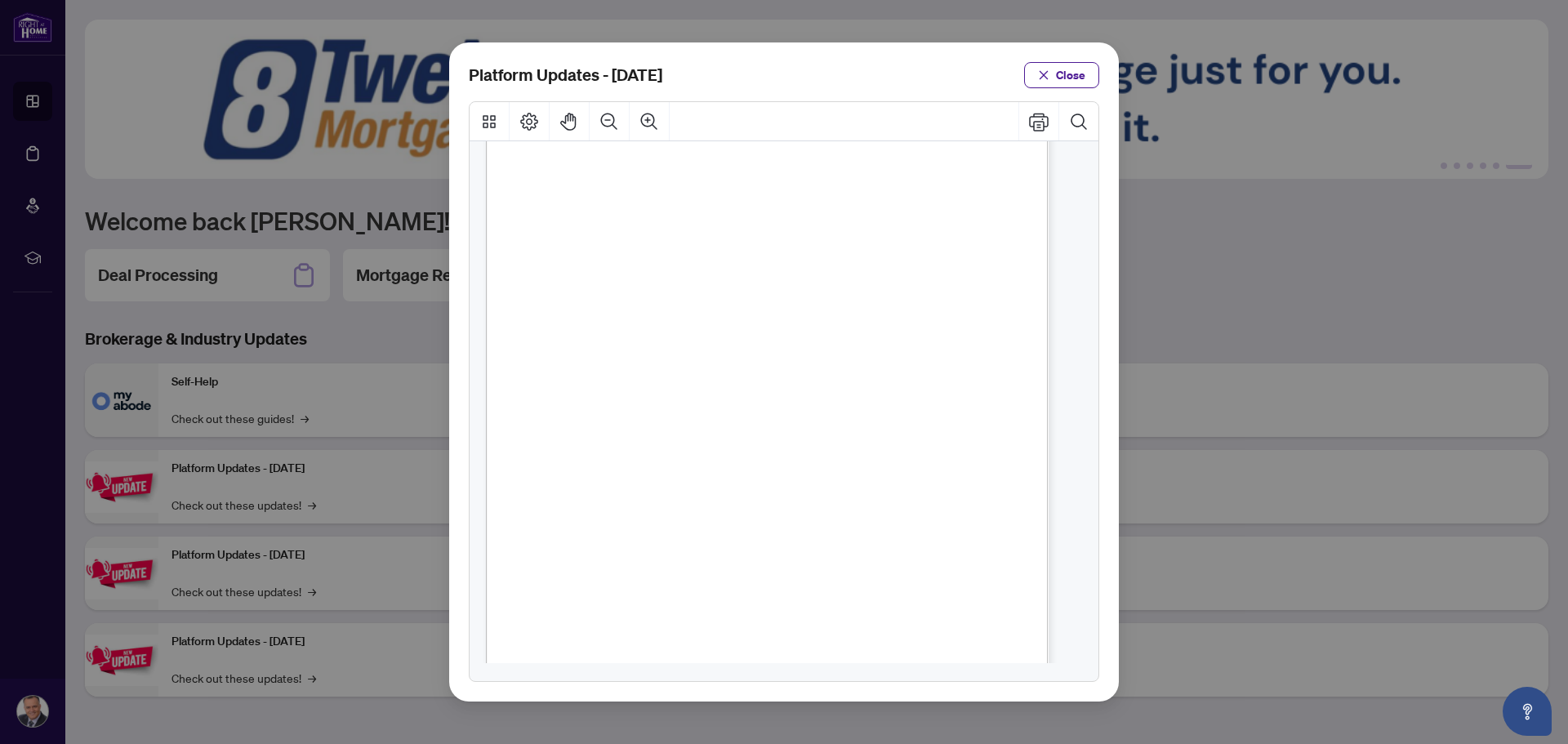
scroll to position [0, 0]
click at [1052, 73] on button "Close" at bounding box center [1061, 75] width 75 height 26
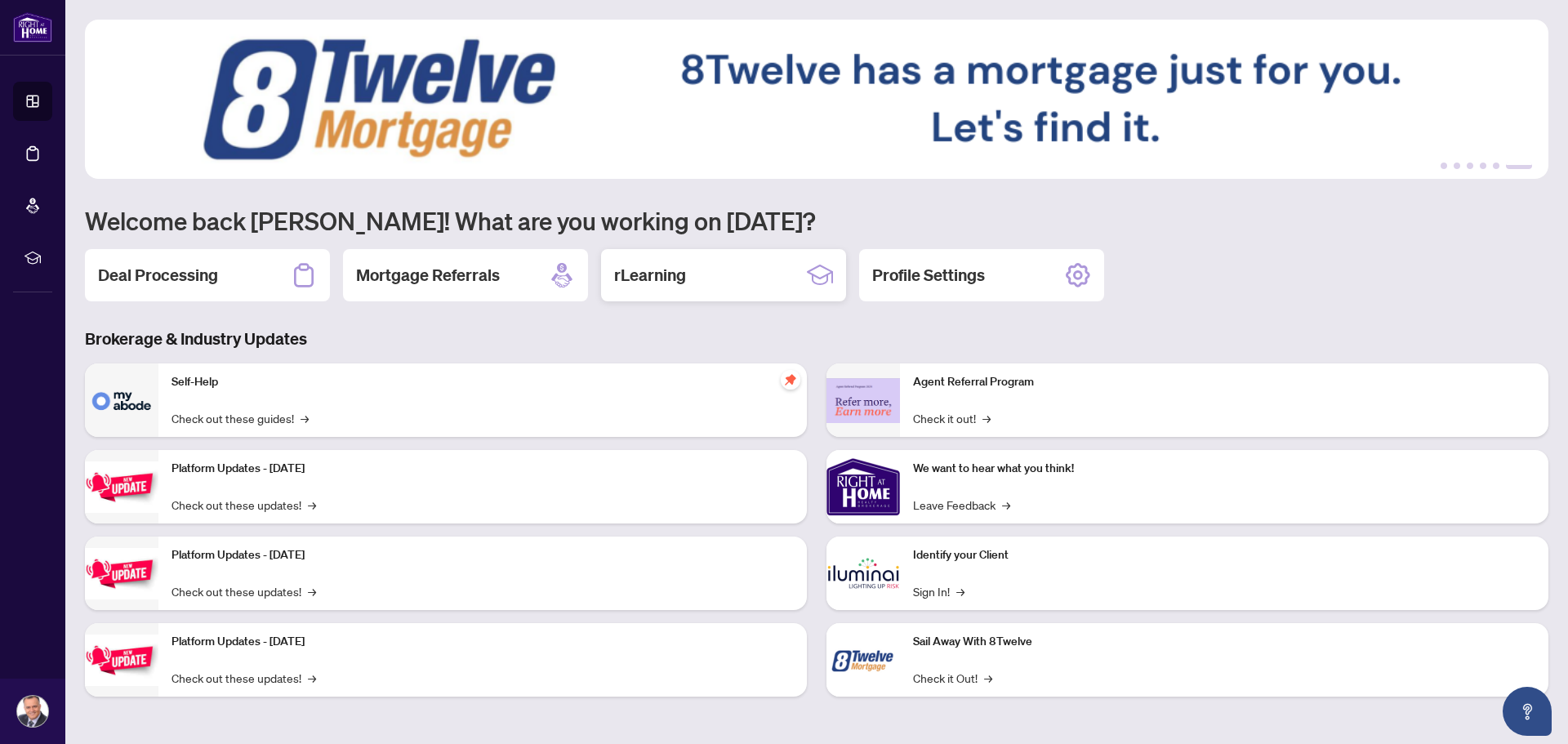
click at [680, 272] on h2 "rLearning" at bounding box center [650, 275] width 72 height 23
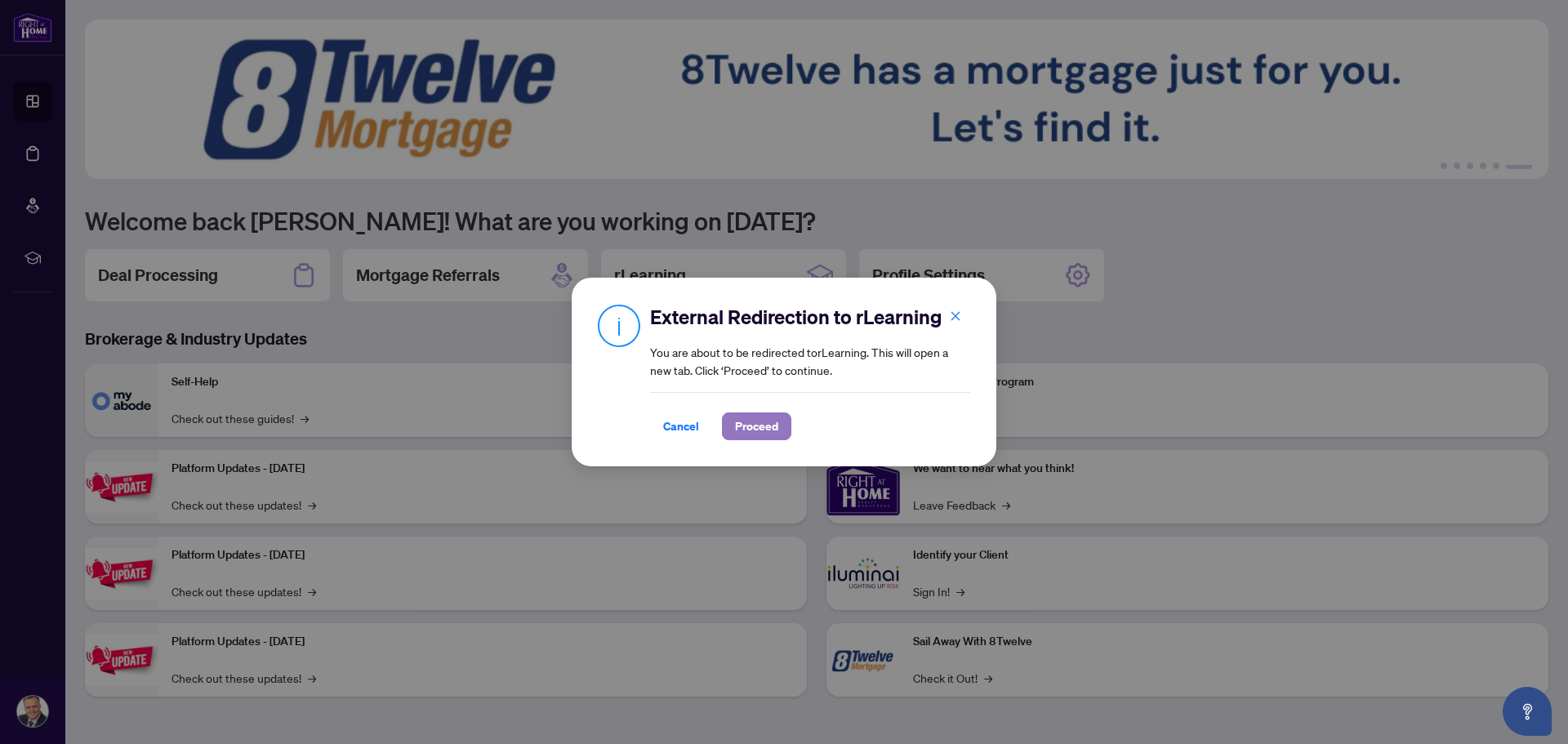
click at [750, 431] on span "Proceed" at bounding box center [756, 427] width 44 height 26
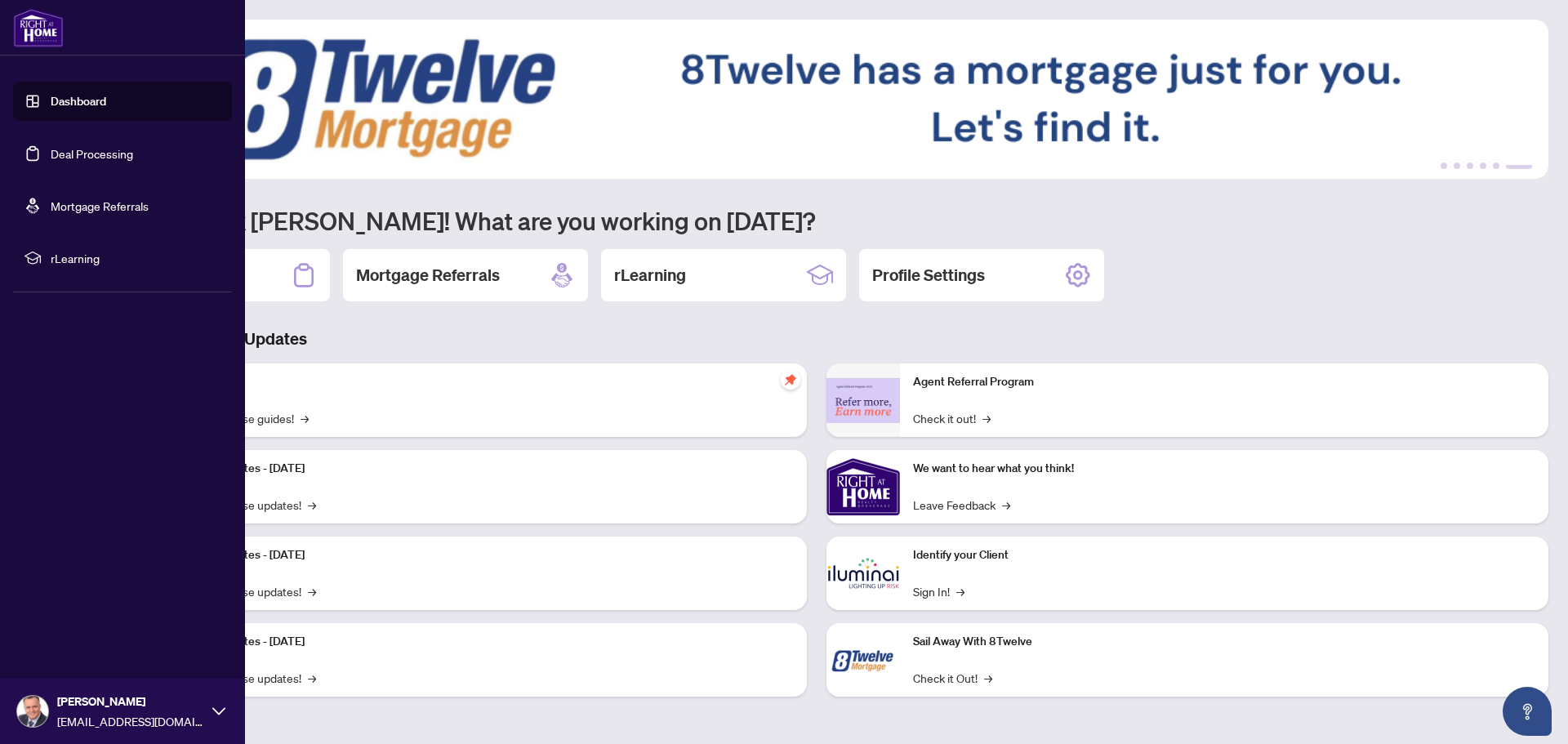
click at [40, 22] on img at bounding box center [38, 28] width 50 height 40
